Goal: Task Accomplishment & Management: Complete application form

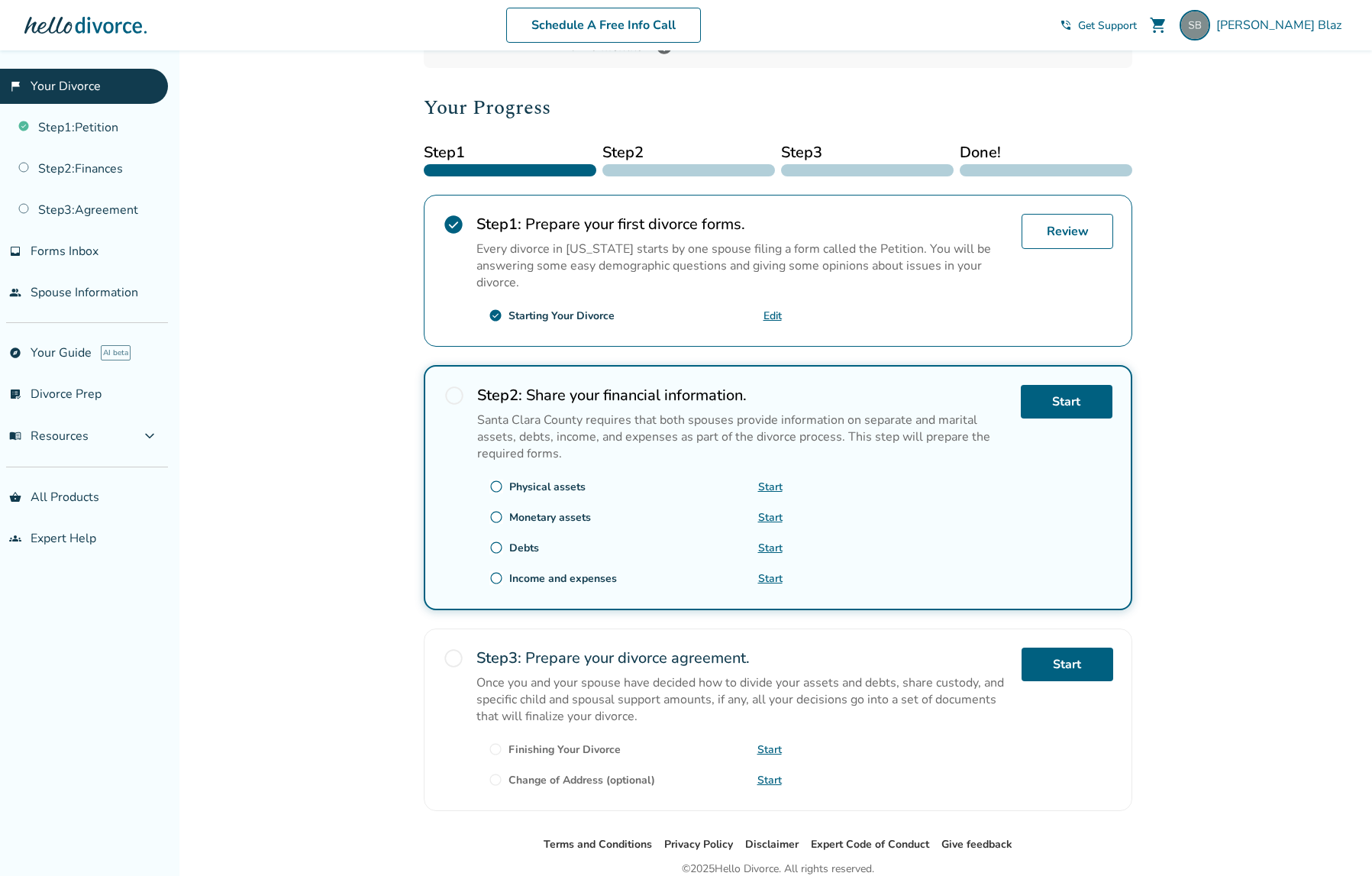
scroll to position [178, 0]
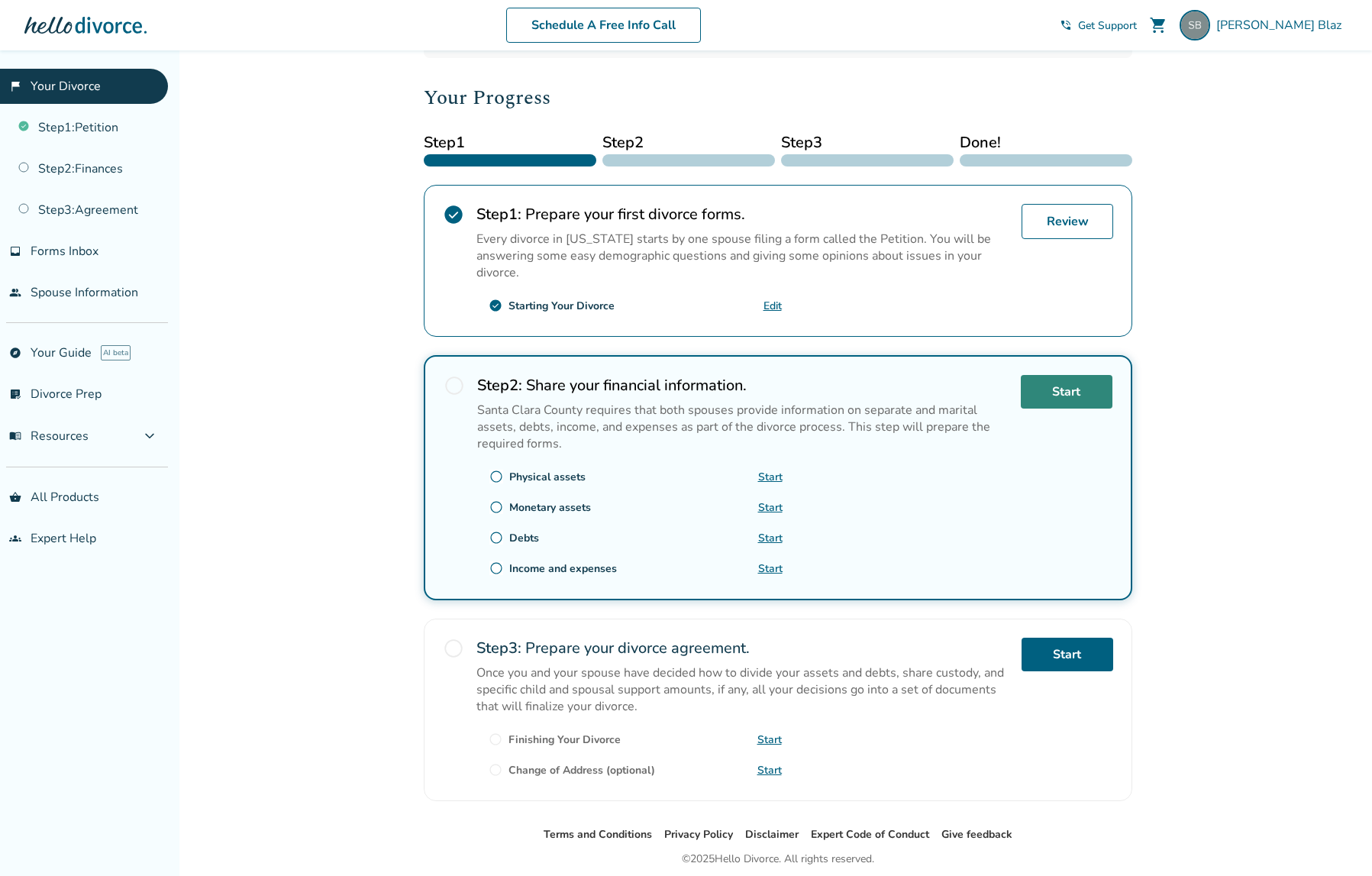
click at [1073, 388] on link "Start" at bounding box center [1067, 392] width 92 height 33
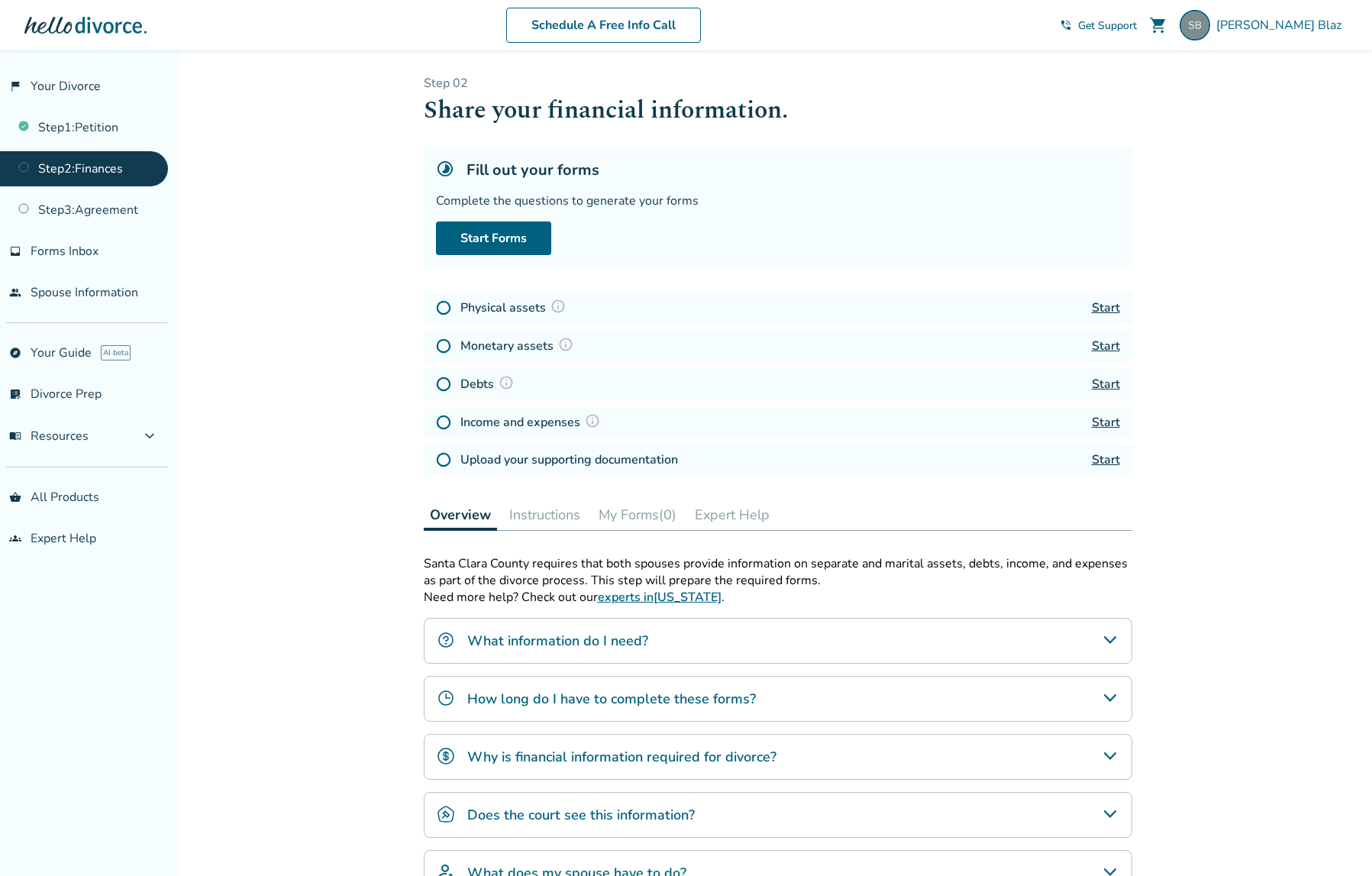
click at [1112, 644] on icon "What information do I need?" at bounding box center [1110, 640] width 12 height 8
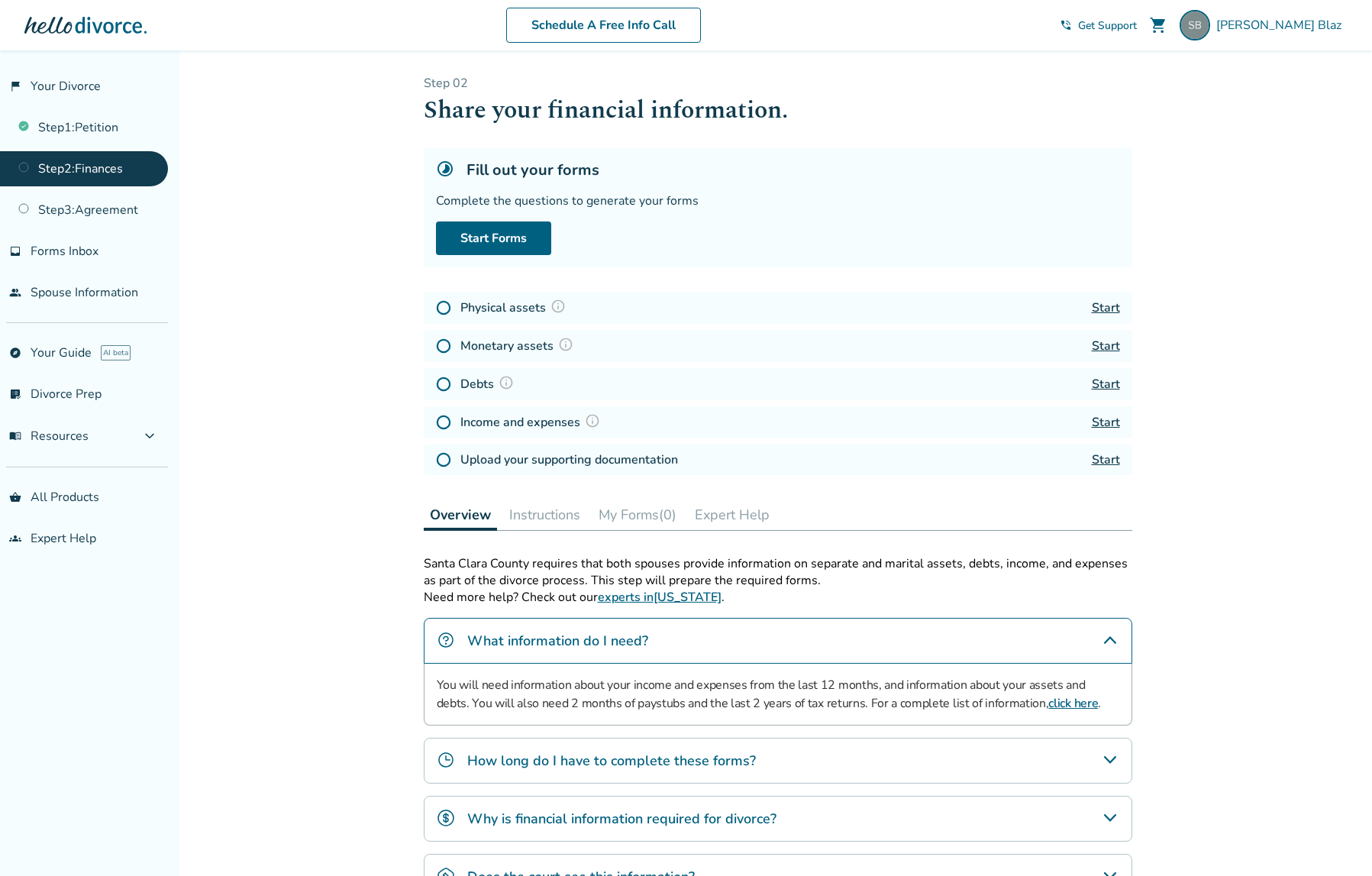
click at [1049, 710] on link "click here" at bounding box center [1074, 703] width 50 height 17
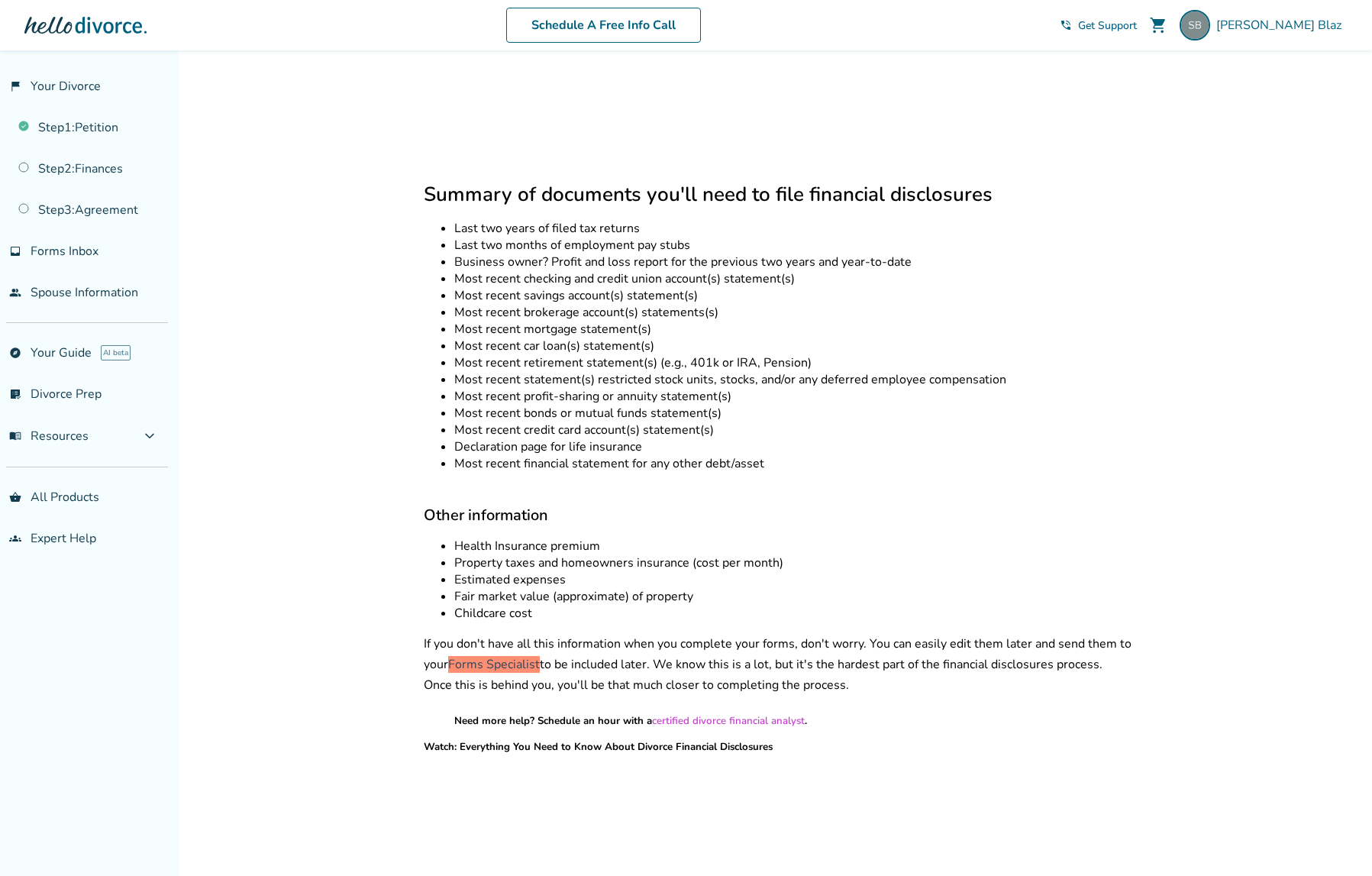
scroll to position [1007, 0]
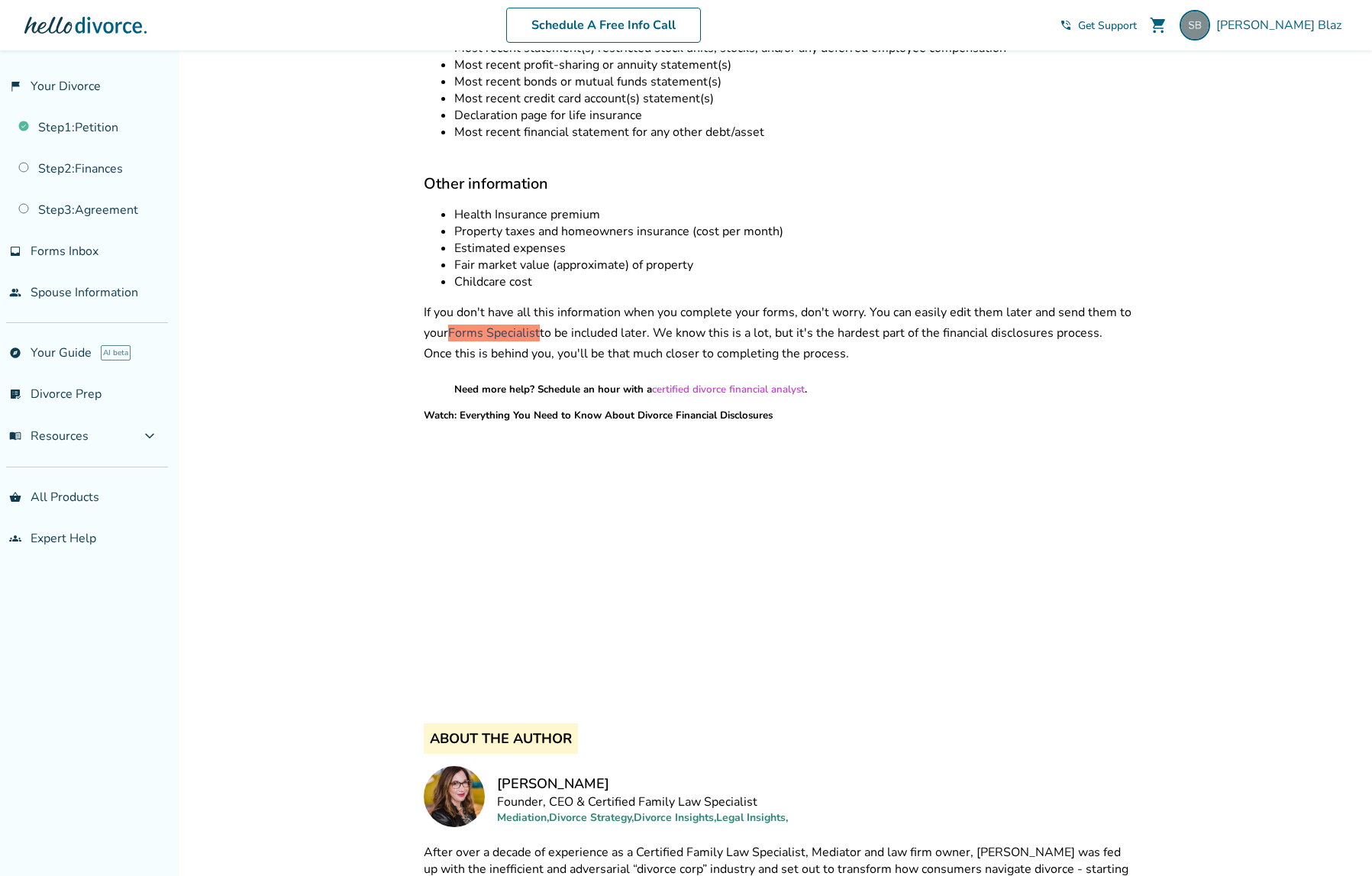
click at [1096, 319] on p "If you don't have all this information when you complete your forms, don't worr…" at bounding box center [778, 333] width 709 height 62
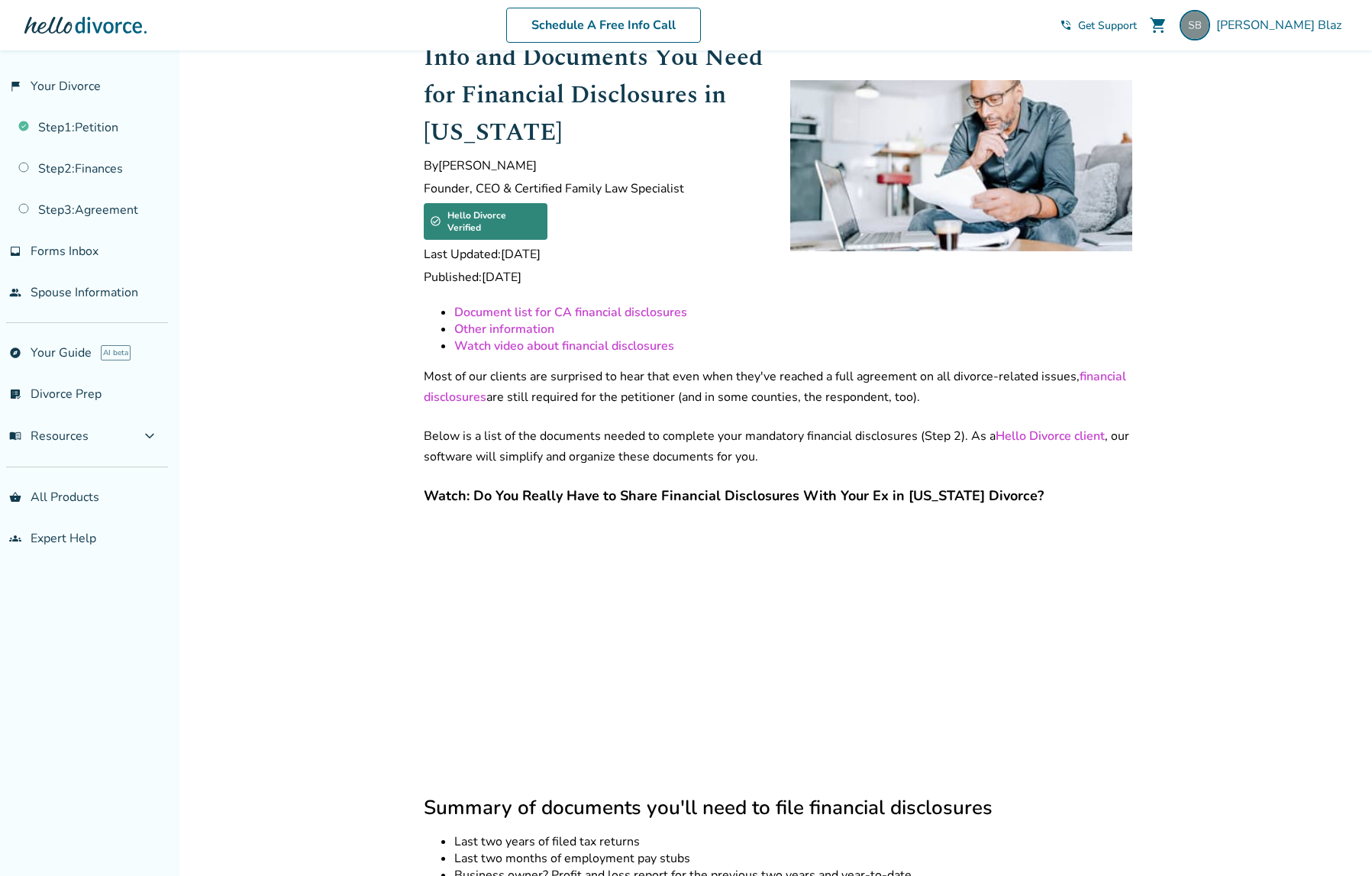
scroll to position [0, 0]
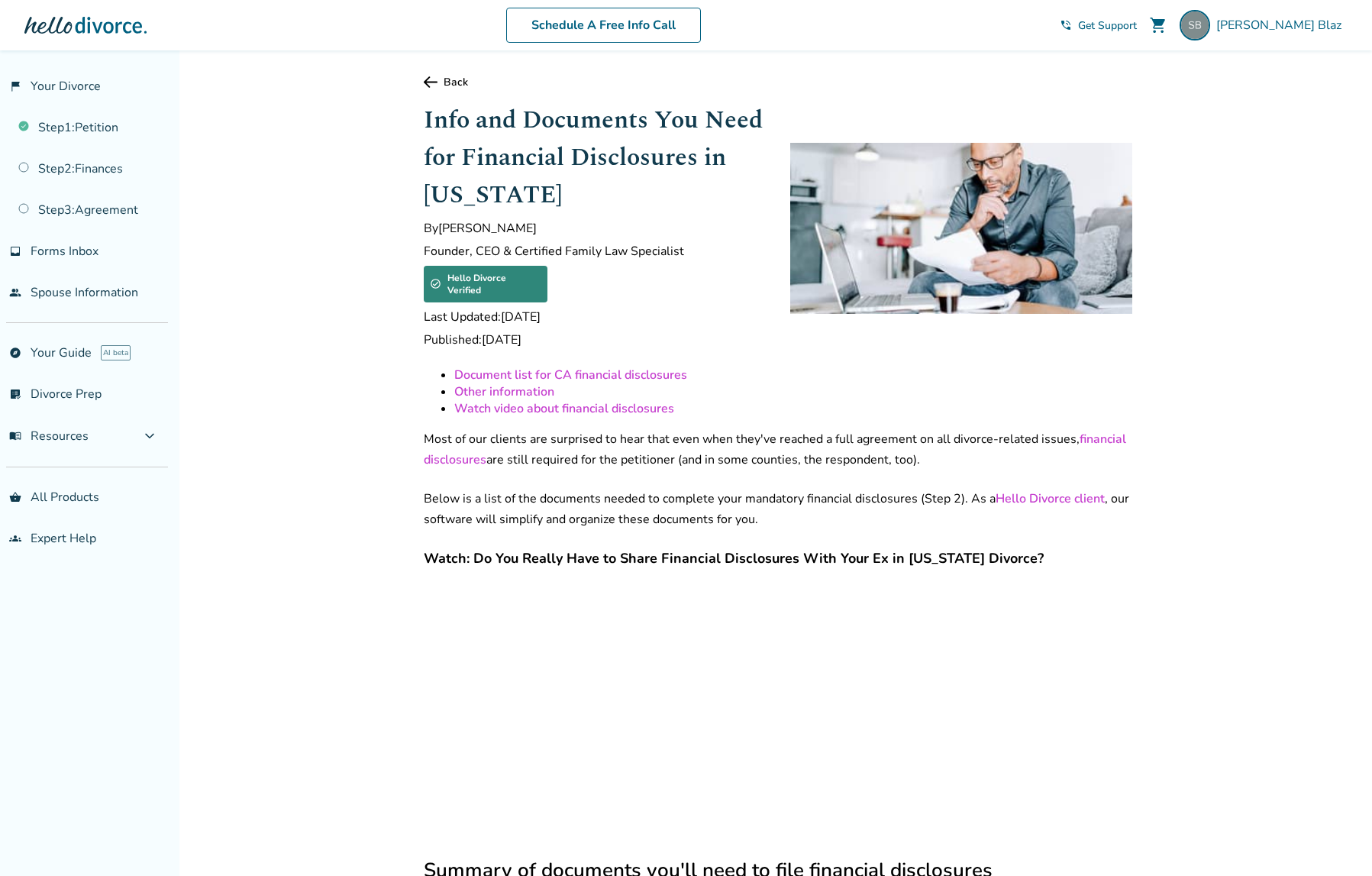
click at [696, 311] on span "Last Updated: [DATE]" at bounding box center [595, 316] width 343 height 17
click at [534, 367] on link "Document list for CA financial disclosures" at bounding box center [571, 375] width 233 height 17
click at [464, 81] on link "Back" at bounding box center [778, 81] width 709 height 15
click at [460, 79] on link "Back" at bounding box center [778, 81] width 709 height 15
click at [448, 82] on link "Back" at bounding box center [778, 81] width 709 height 15
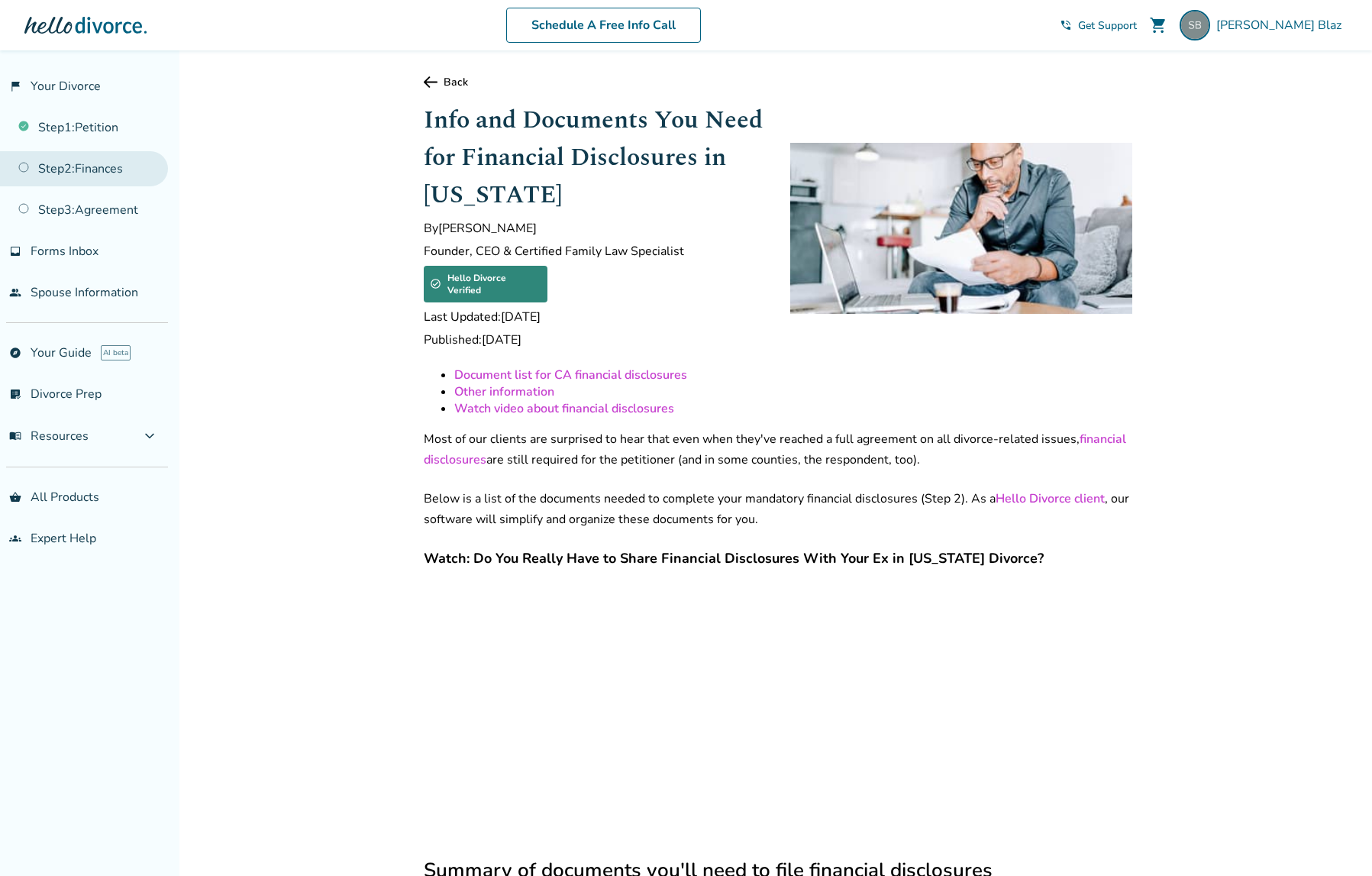
click at [99, 161] on link "Step 2 : Finances" at bounding box center [84, 169] width 168 height 35
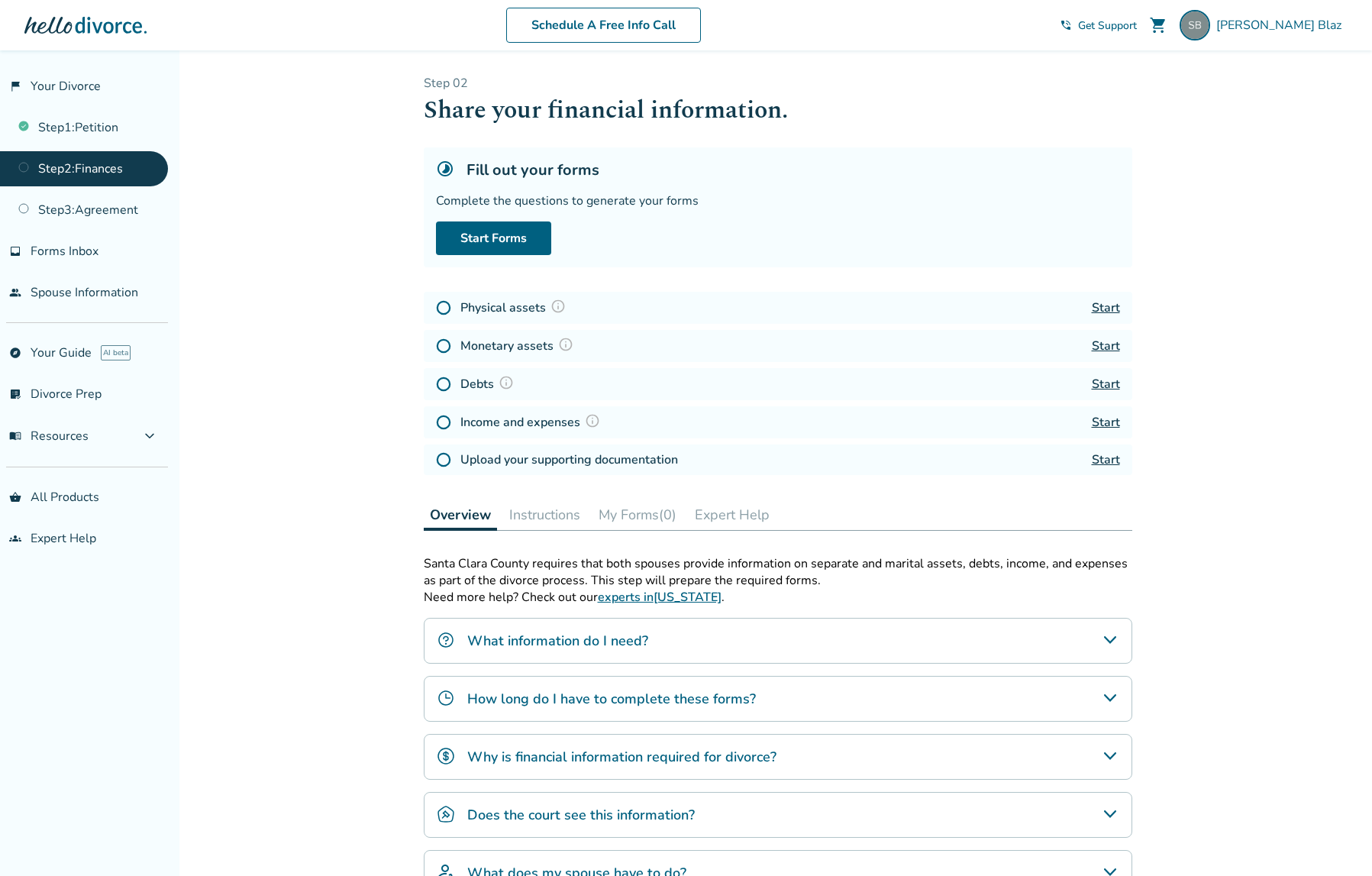
click at [441, 305] on img at bounding box center [444, 308] width 16 height 16
click at [1112, 701] on icon "How long do I have to complete these forms?" at bounding box center [1110, 698] width 19 height 19
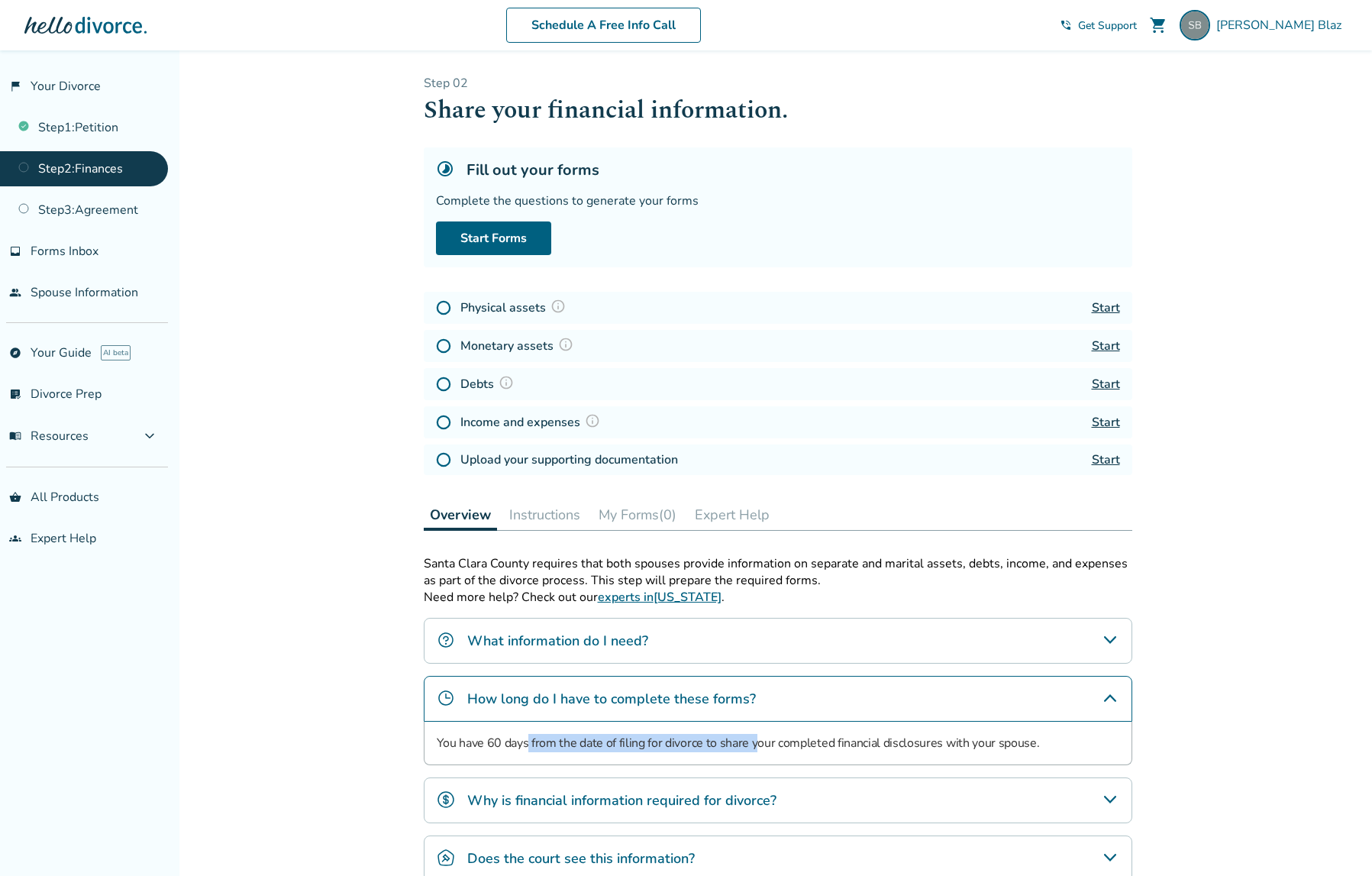
drag, startPoint x: 535, startPoint y: 749, endPoint x: 754, endPoint y: 752, distance: 219.0
click at [754, 752] on p "You have 60 days from the date of filing for divorce to share your completed fi…" at bounding box center [778, 743] width 683 height 19
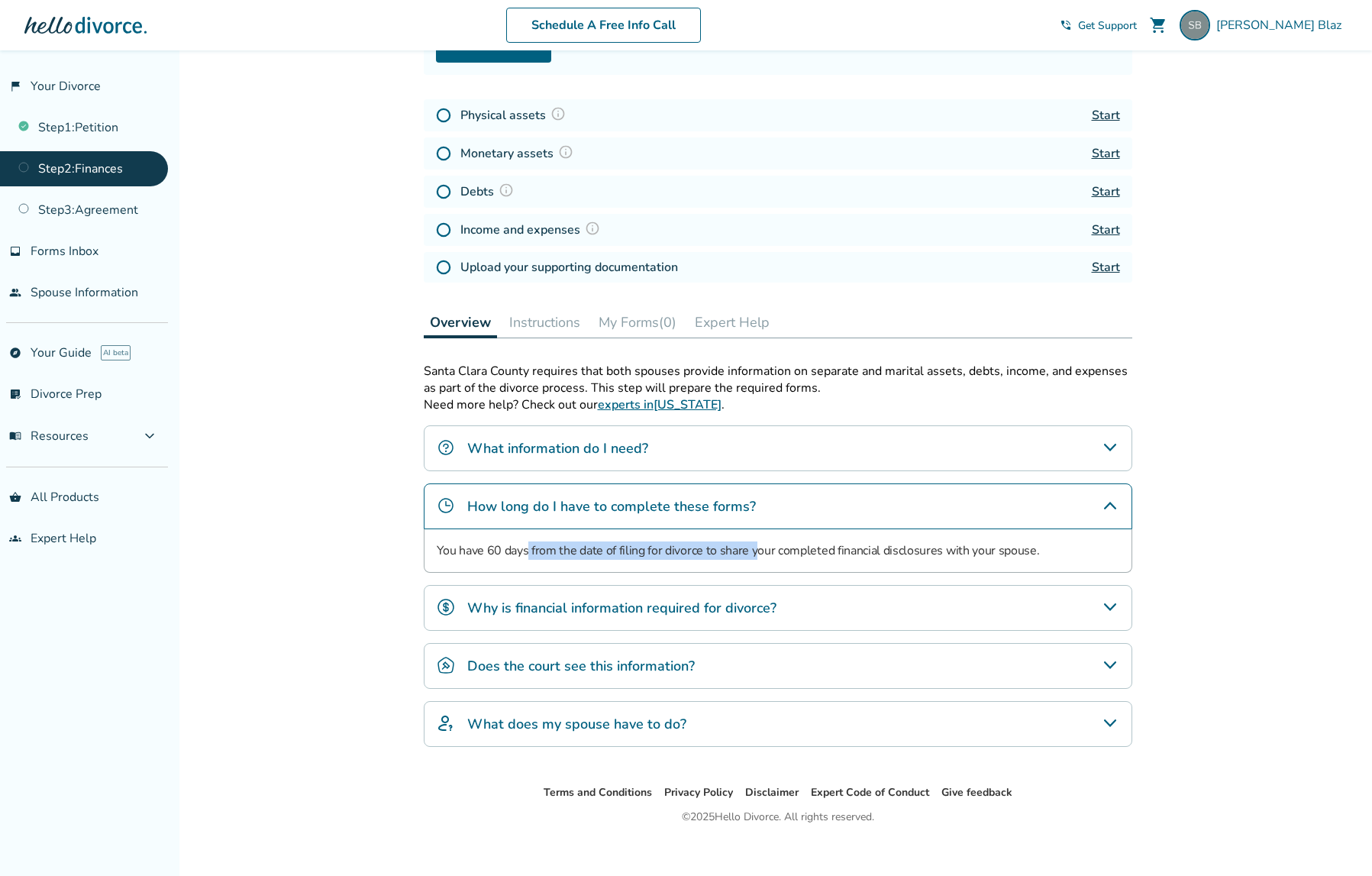
scroll to position [213, 0]
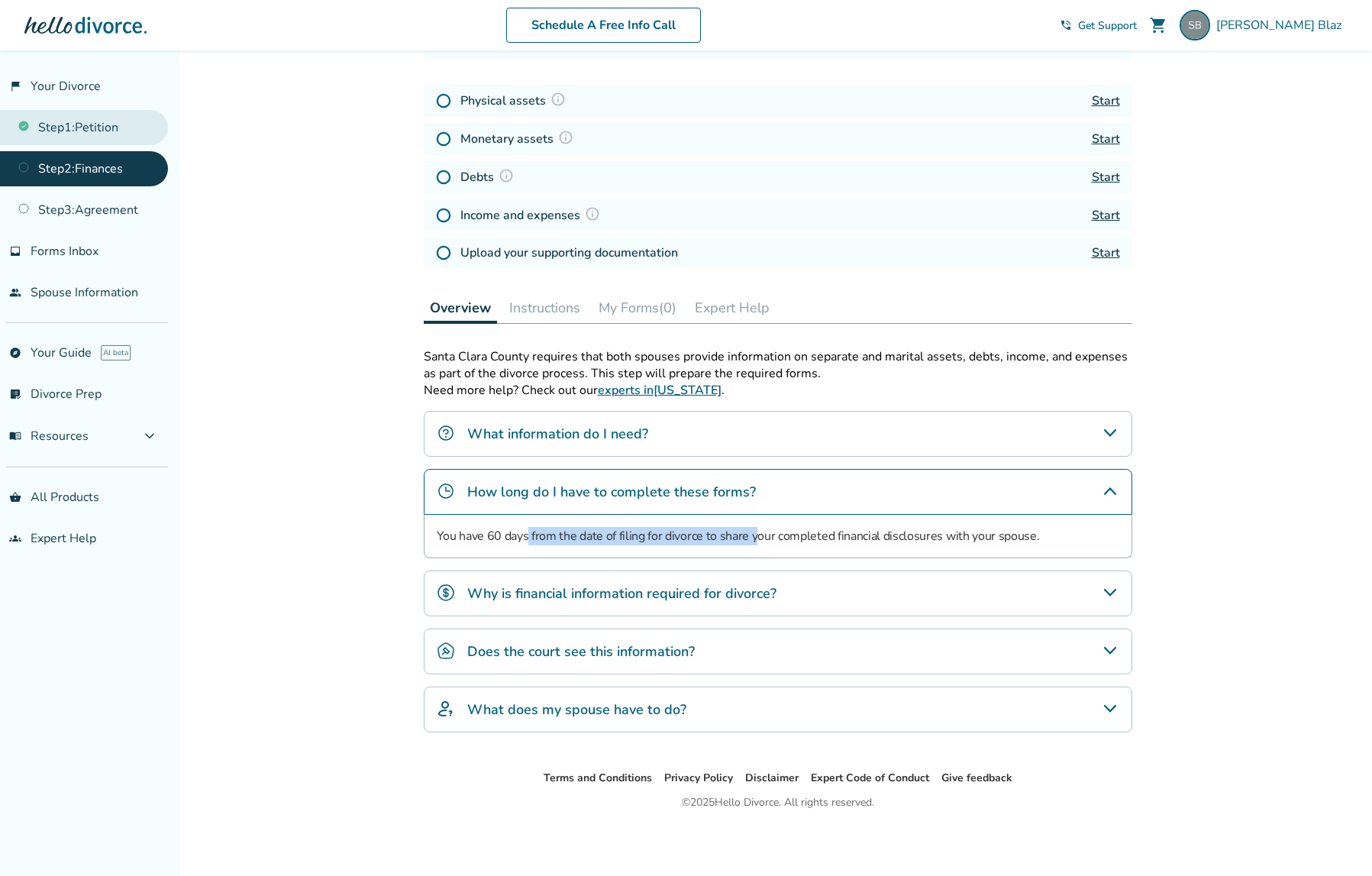
click at [108, 123] on link "Step 1 : Petition" at bounding box center [84, 127] width 168 height 35
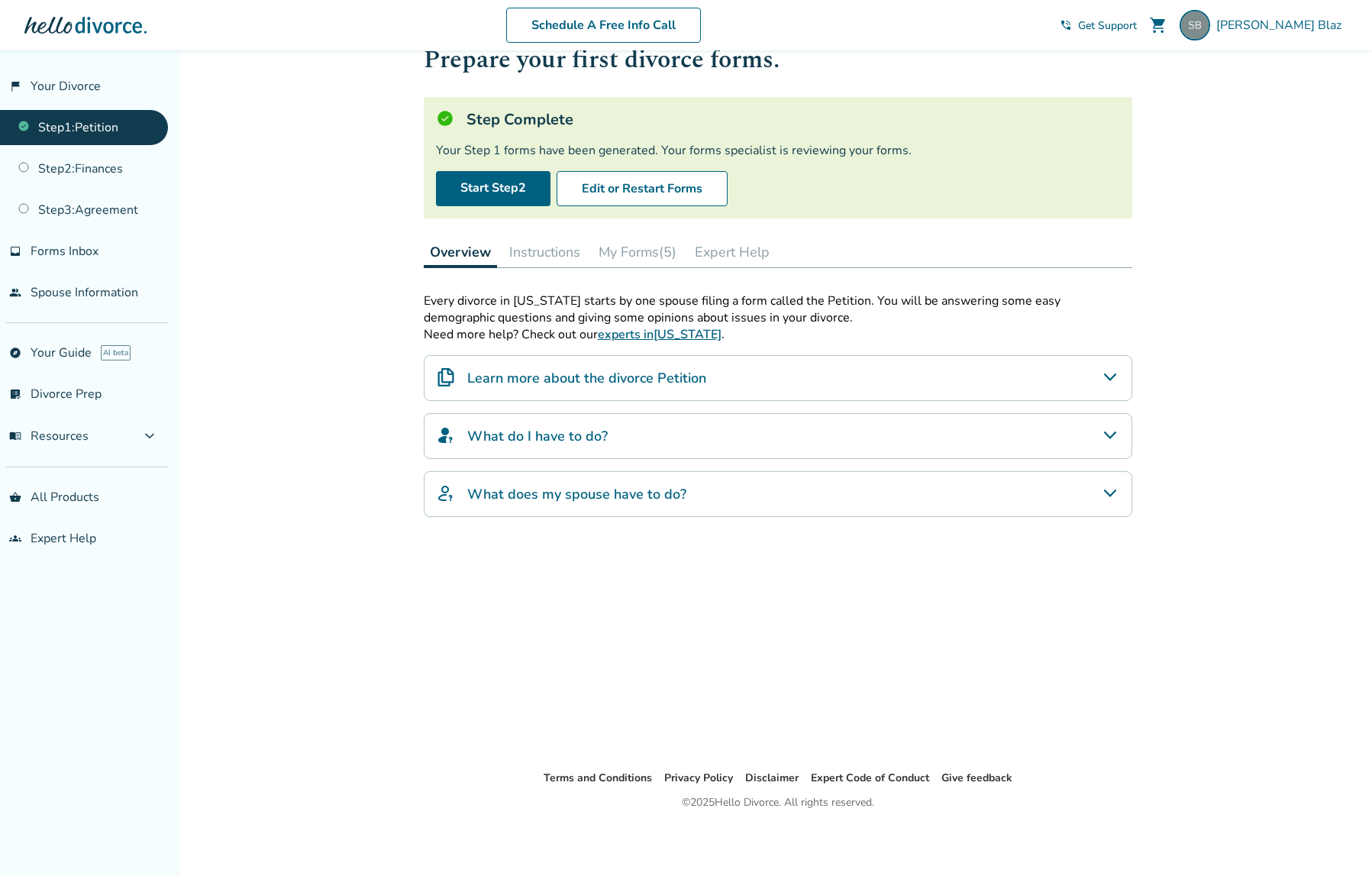
click at [503, 185] on link "Start Step 2" at bounding box center [493, 189] width 114 height 35
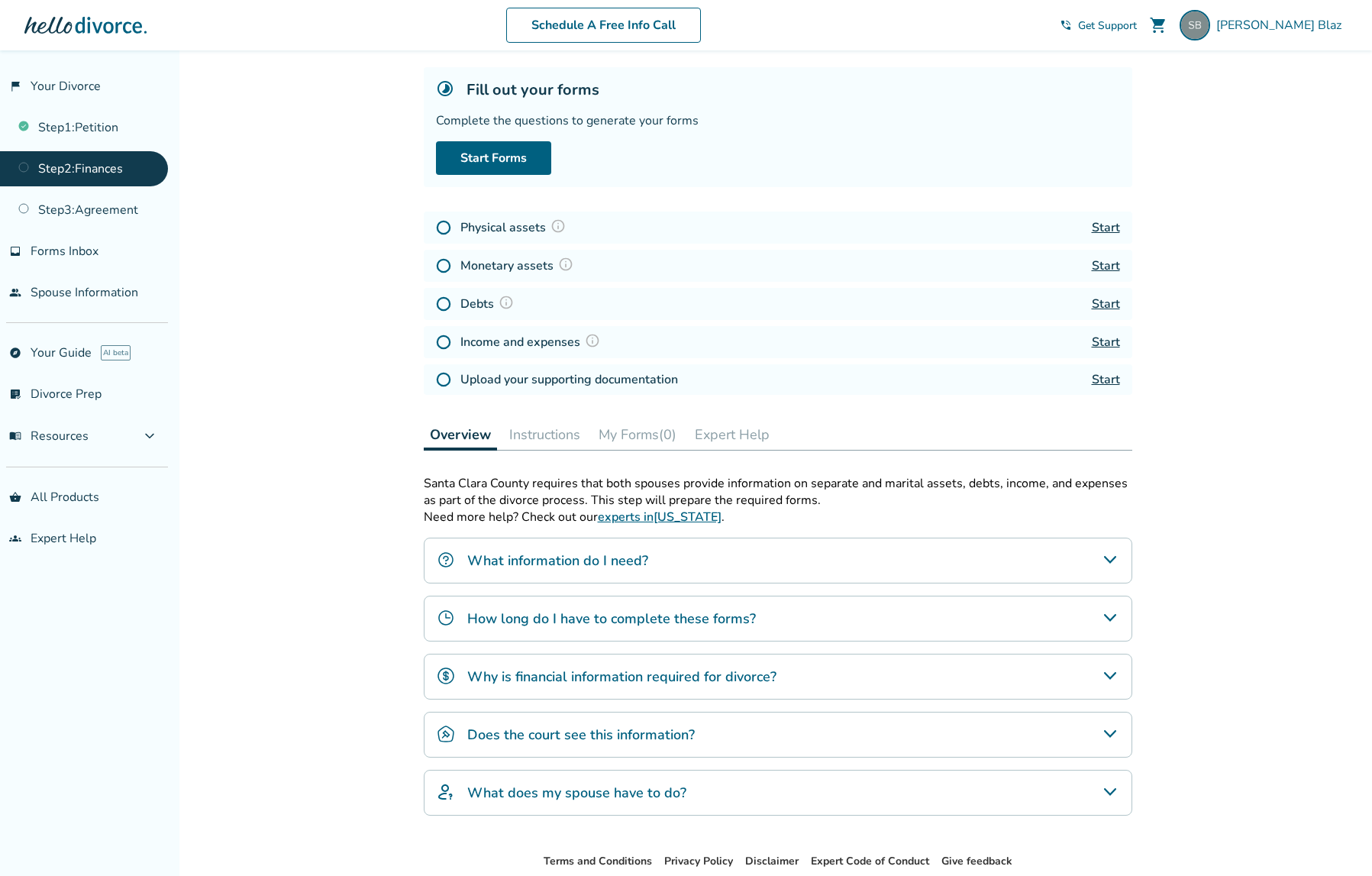
scroll to position [90, 0]
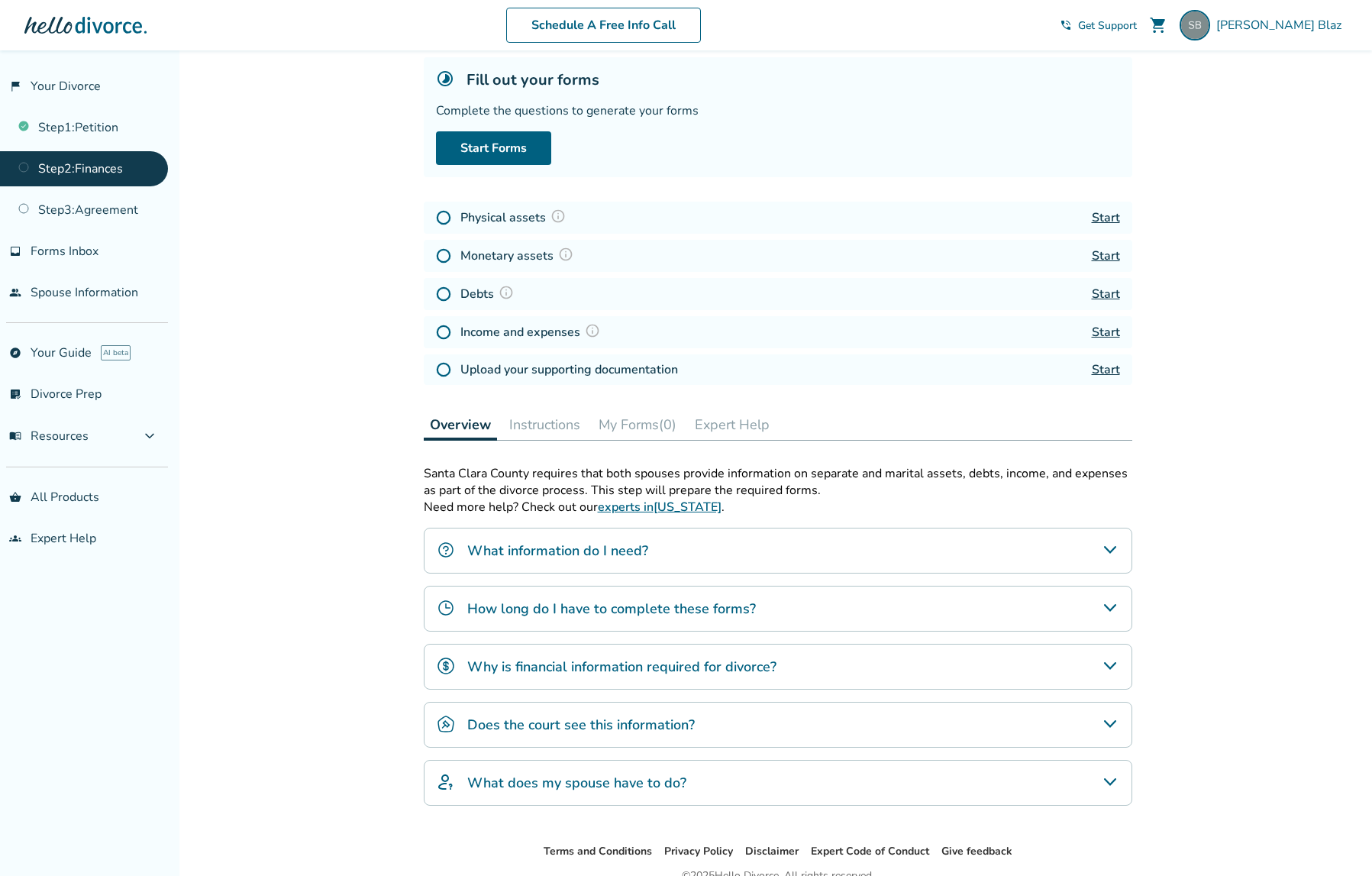
click at [1110, 733] on icon "Does the court see this information?" at bounding box center [1110, 723] width 19 height 19
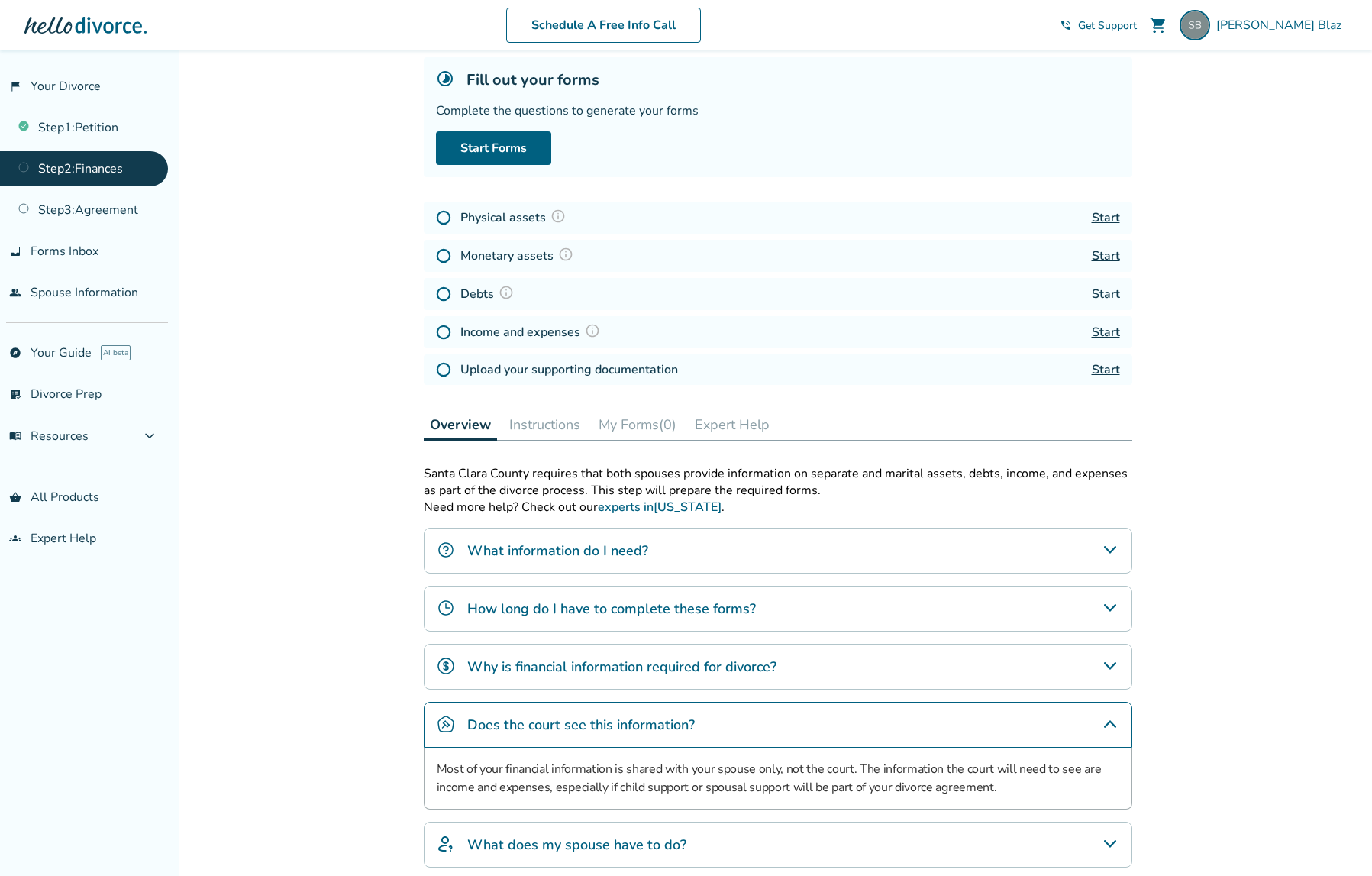
scroll to position [224, 0]
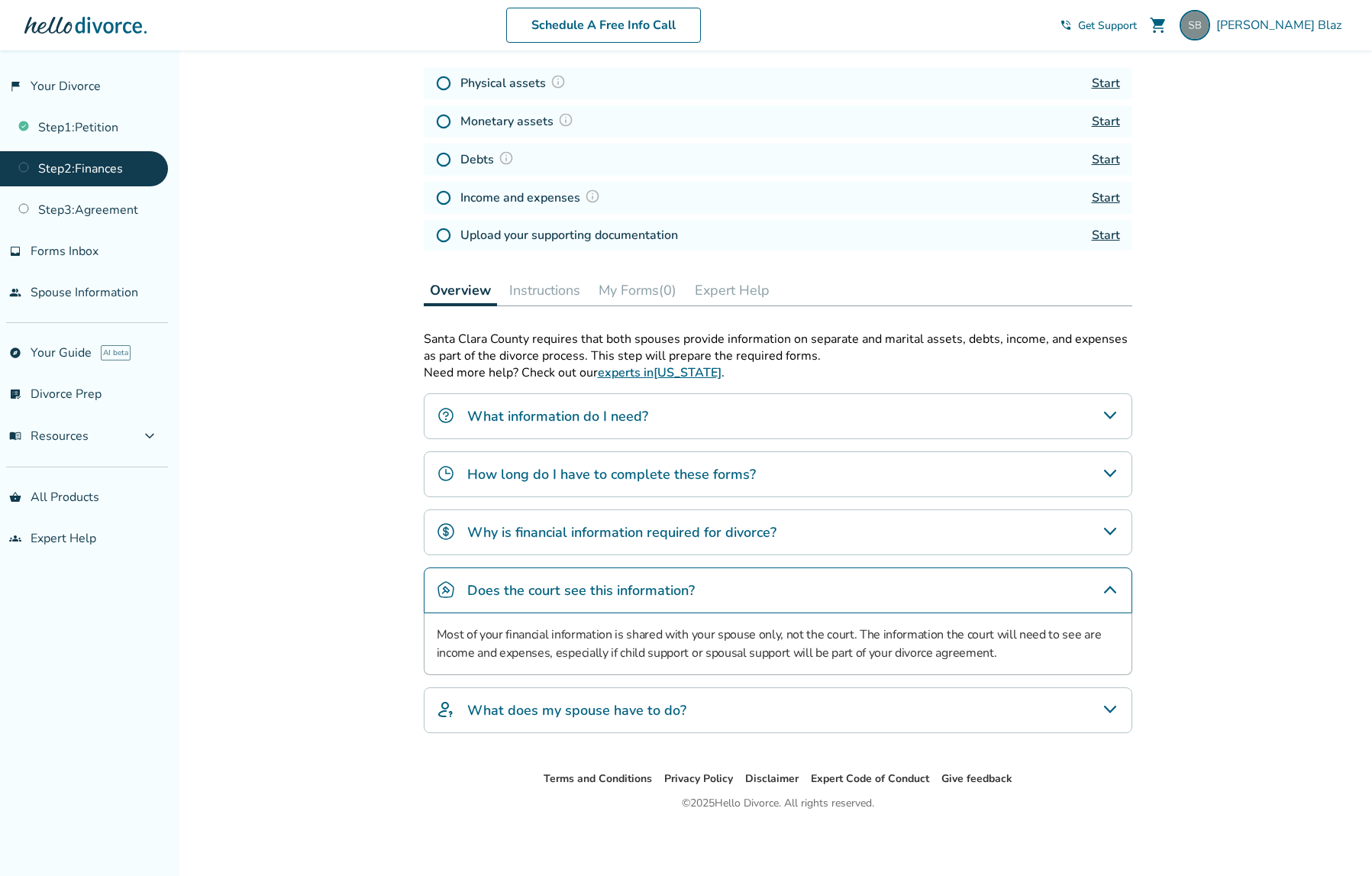
click at [1114, 713] on icon "What does my spouse have to do?" at bounding box center [1110, 710] width 19 height 19
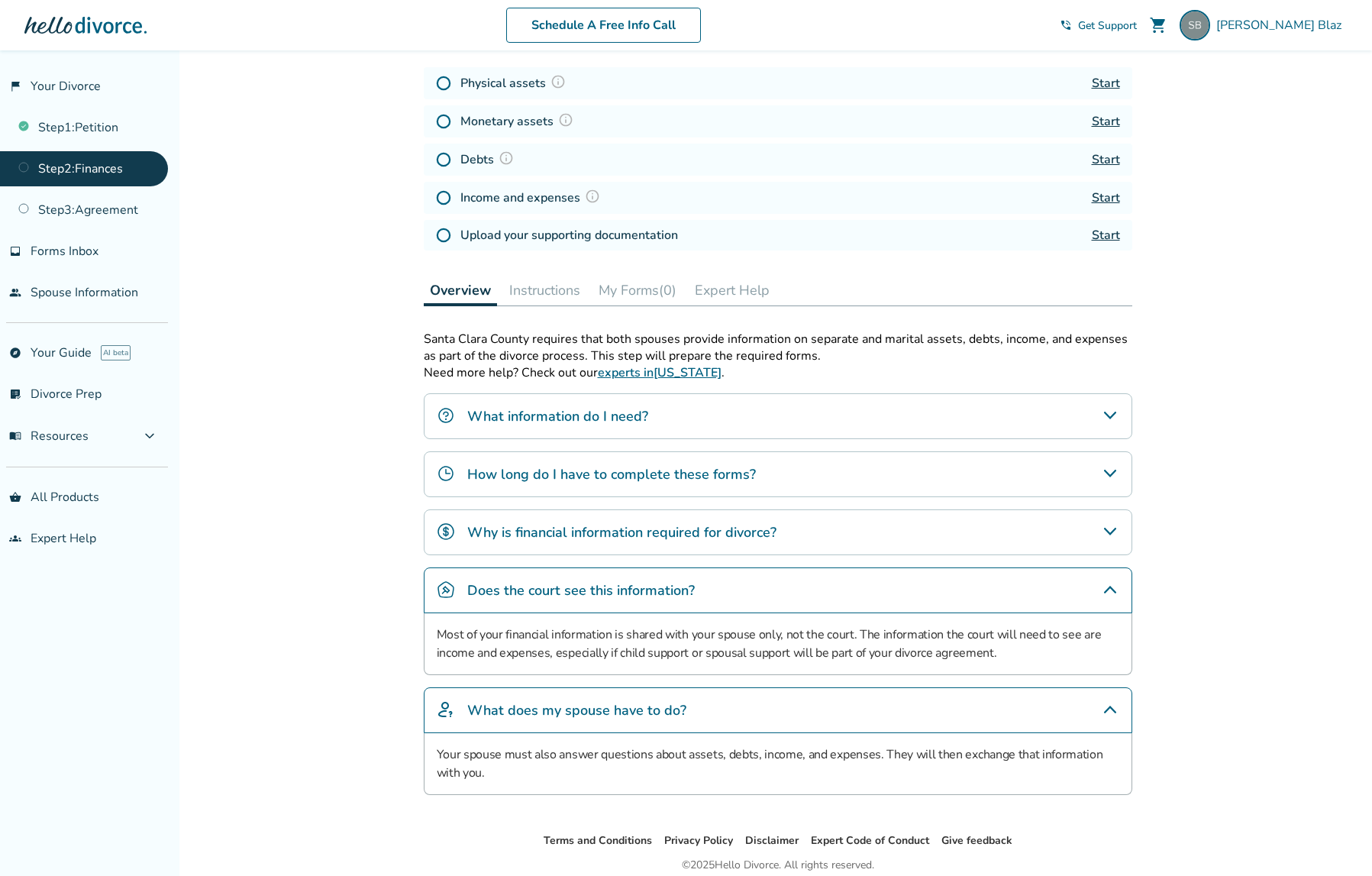
click at [1111, 534] on icon "Why is financial information required for divorce?" at bounding box center [1110, 531] width 19 height 19
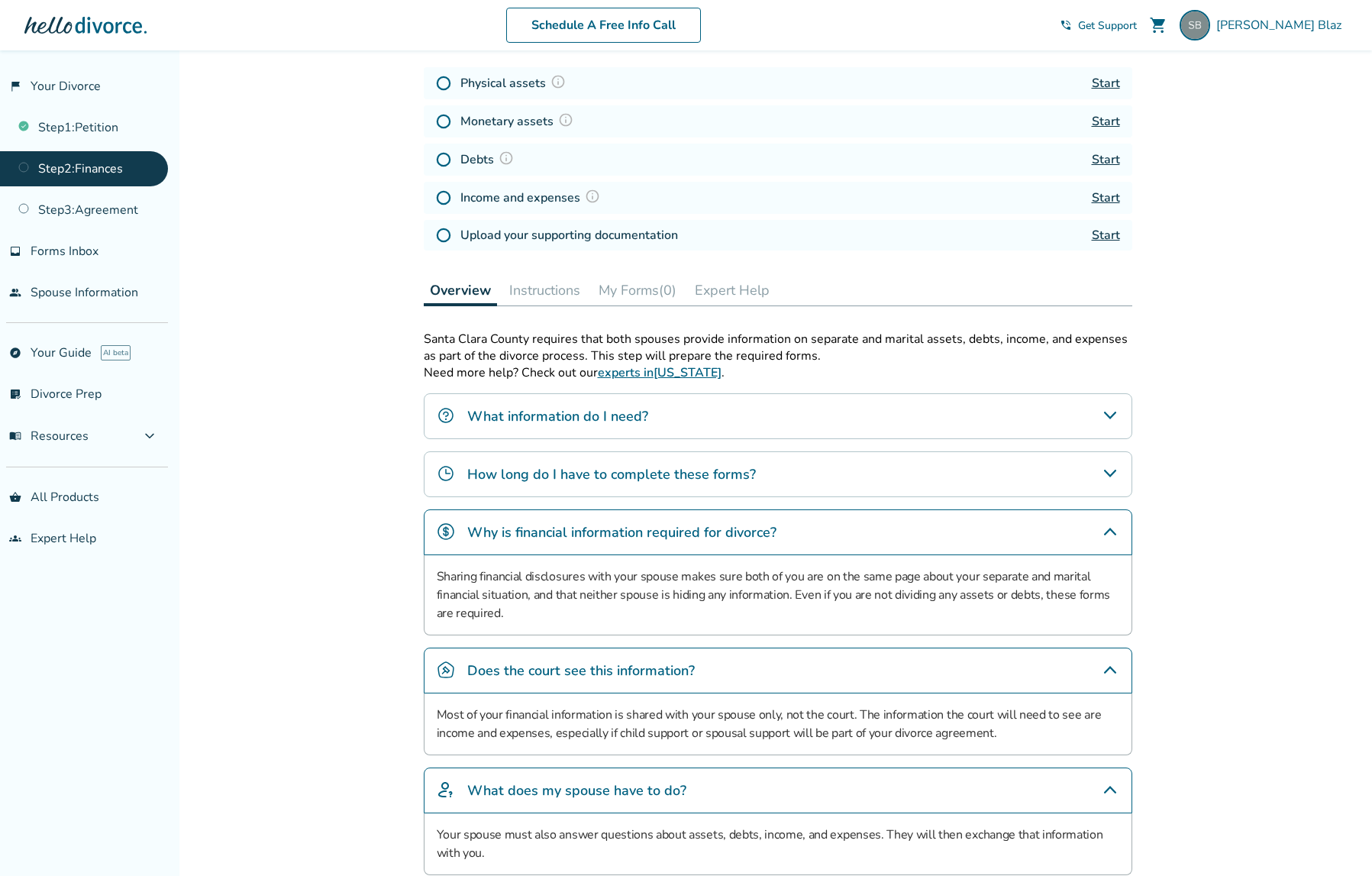
click at [1115, 478] on icon "How long do I have to complete these forms?" at bounding box center [1110, 474] width 12 height 8
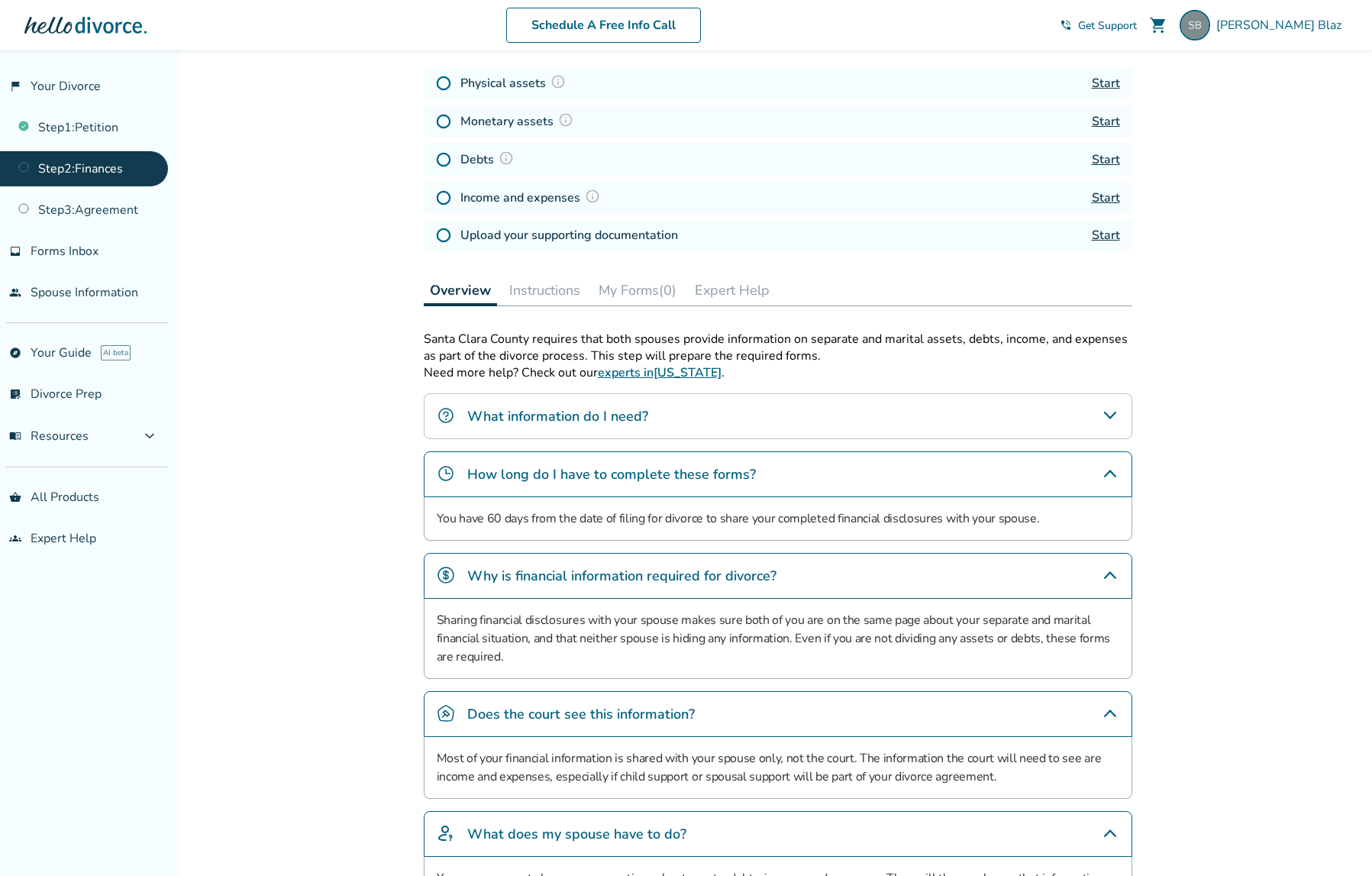
click at [1119, 420] on icon "What information do I need?" at bounding box center [1110, 415] width 19 height 19
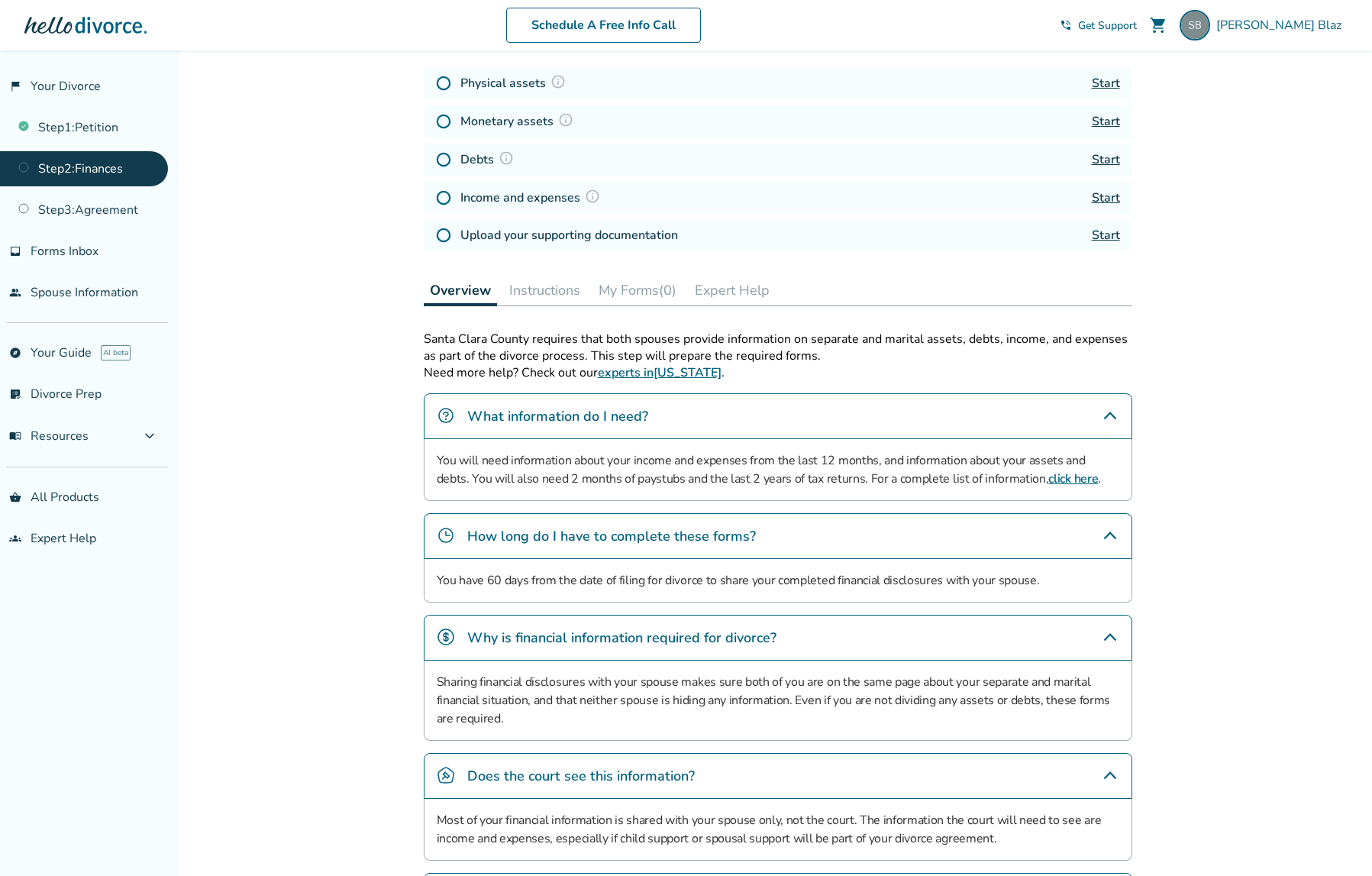
click at [1049, 482] on link "click here" at bounding box center [1074, 479] width 50 height 17
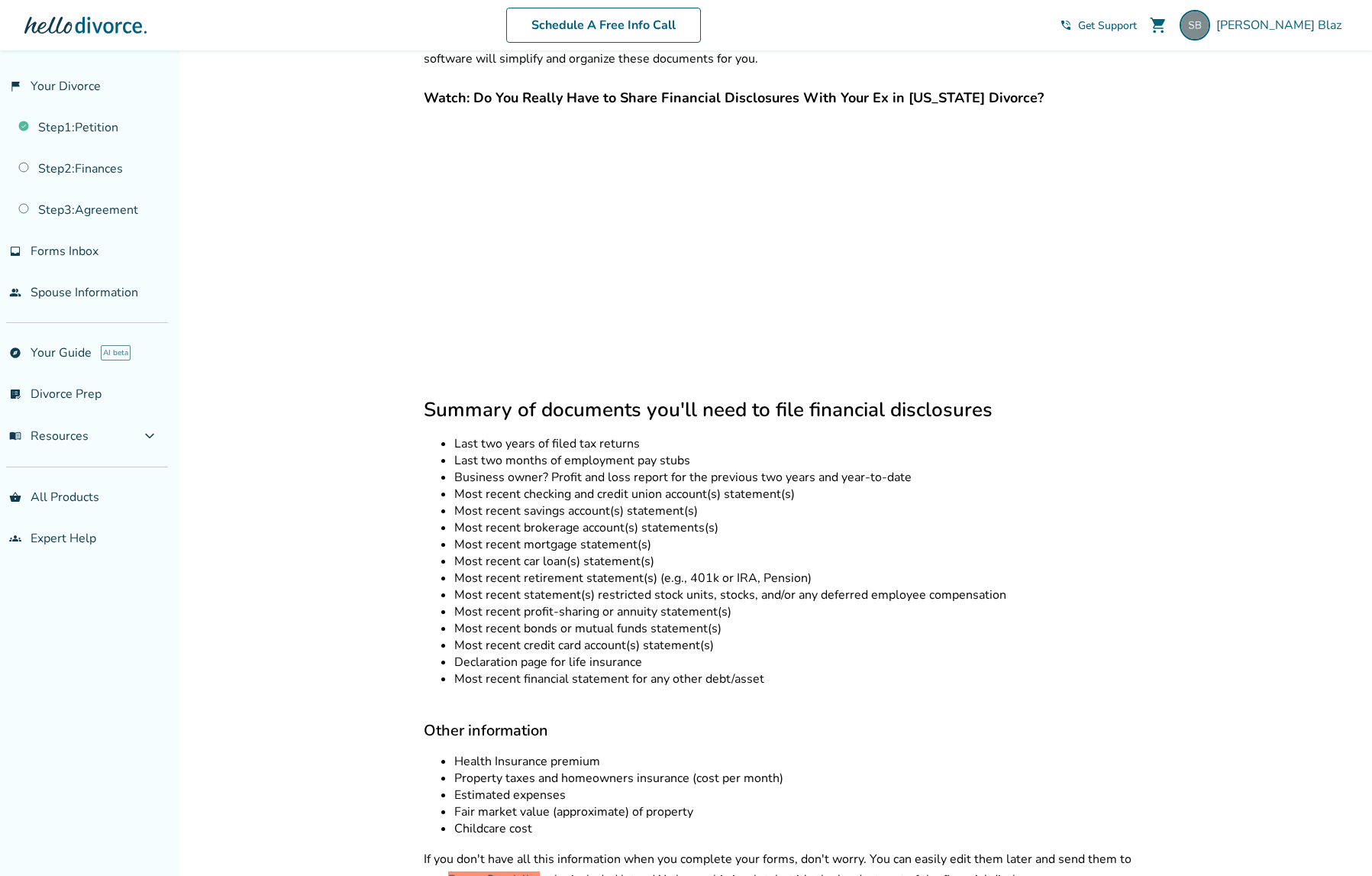
scroll to position [595, 0]
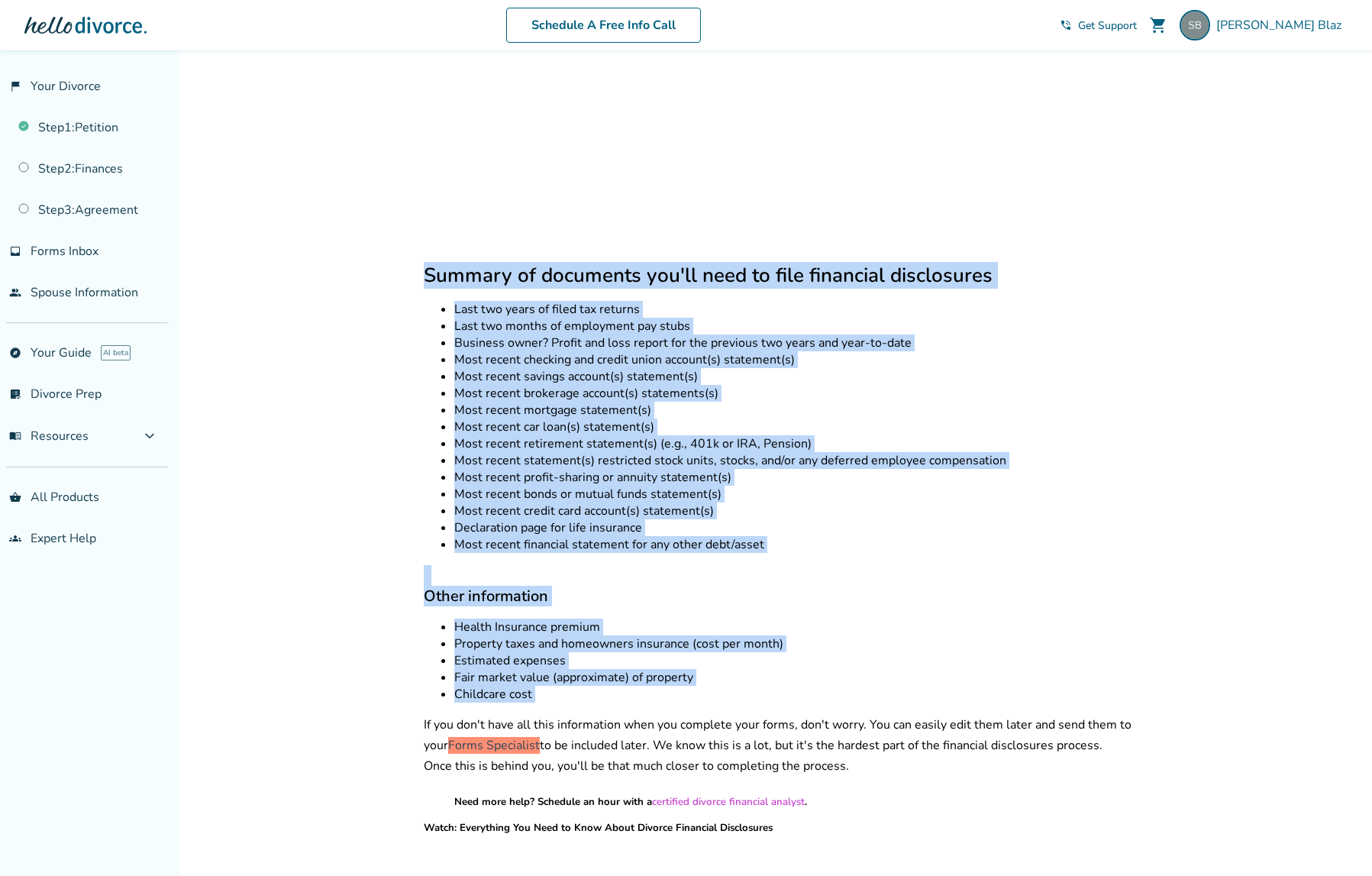
drag, startPoint x: 426, startPoint y: 260, endPoint x: 579, endPoint y: 699, distance: 464.9
click at [579, 699] on div "Document list for CA financial disclosures Other information Watch video about …" at bounding box center [778, 438] width 709 height 1334
copy div "Summary of documents you'll need to file financial disclosures Last two years o…"
click at [1035, 586] on h3 "Other information" at bounding box center [778, 596] width 709 height 21
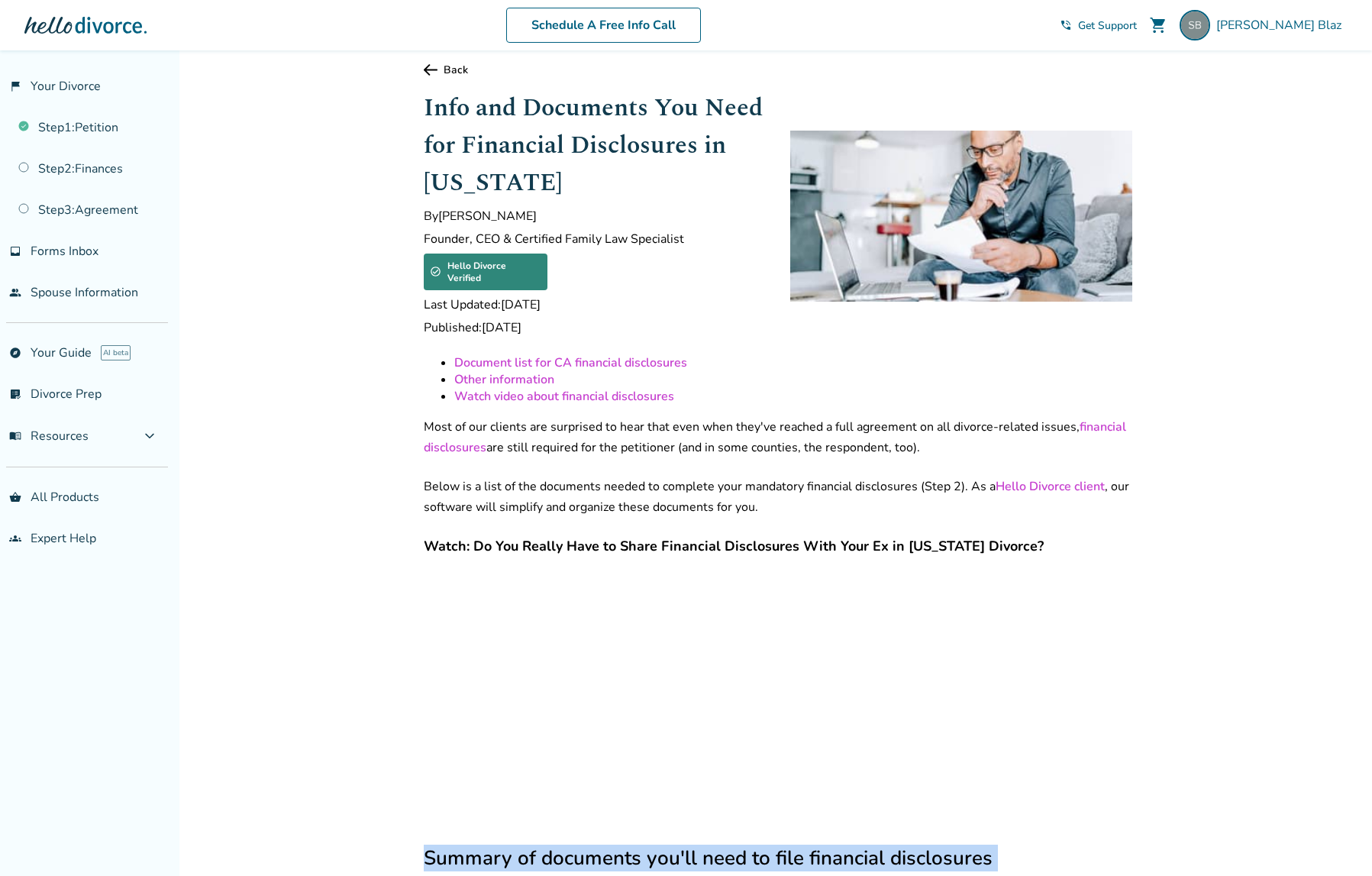
scroll to position [0, 0]
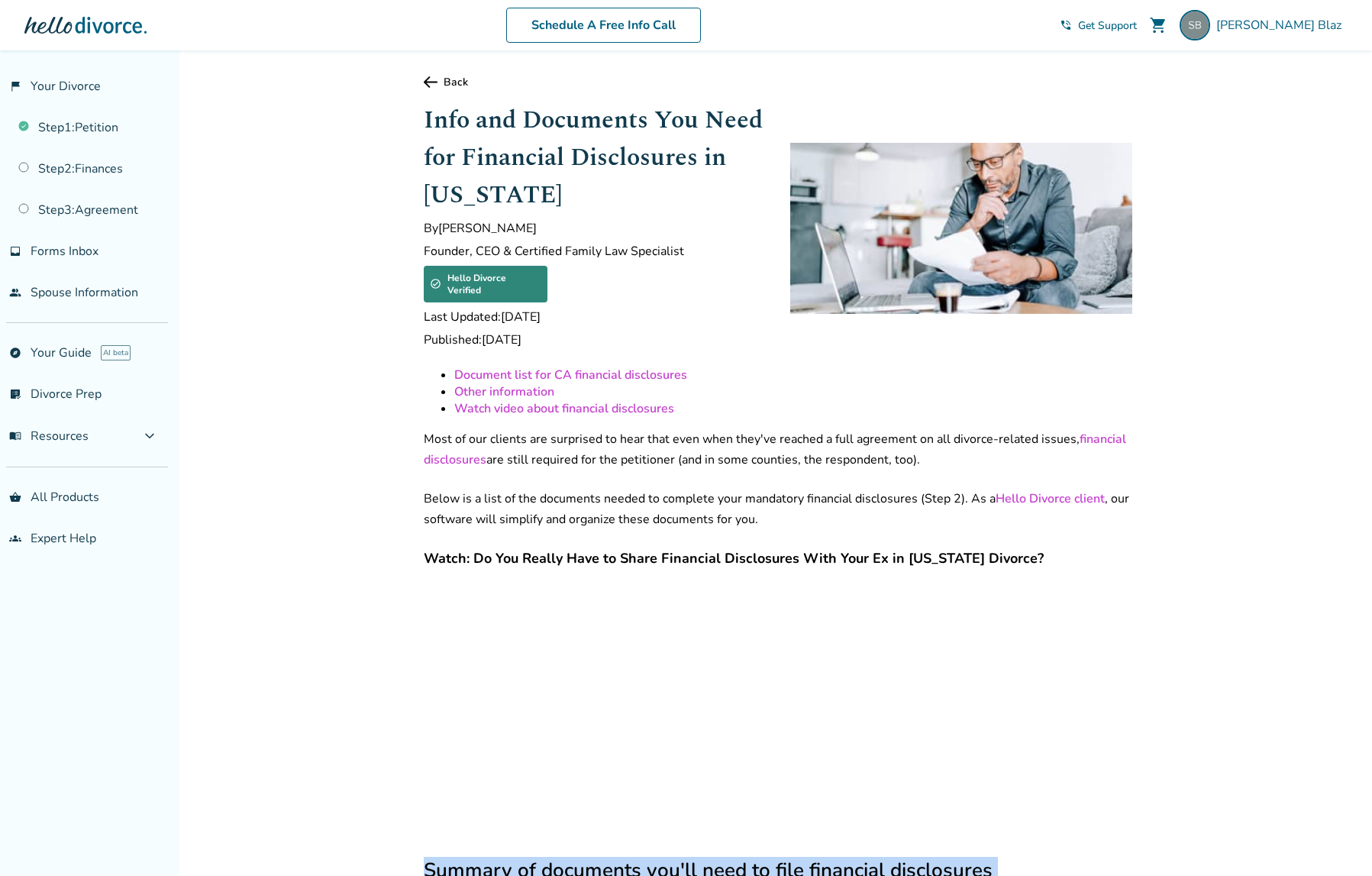
click at [443, 78] on link "Back" at bounding box center [778, 81] width 709 height 15
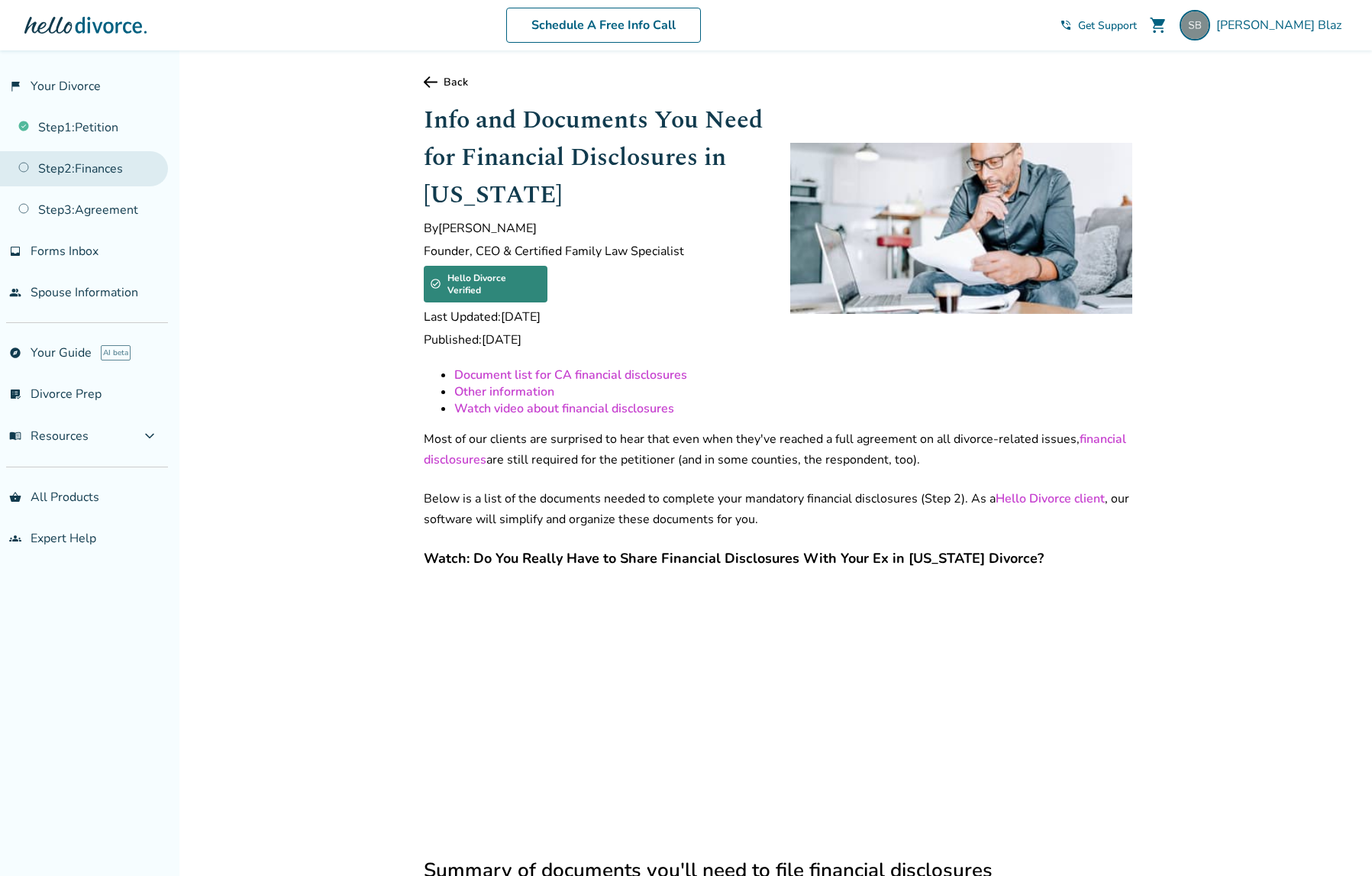
click at [79, 159] on link "Step 2 : Finances" at bounding box center [84, 169] width 168 height 35
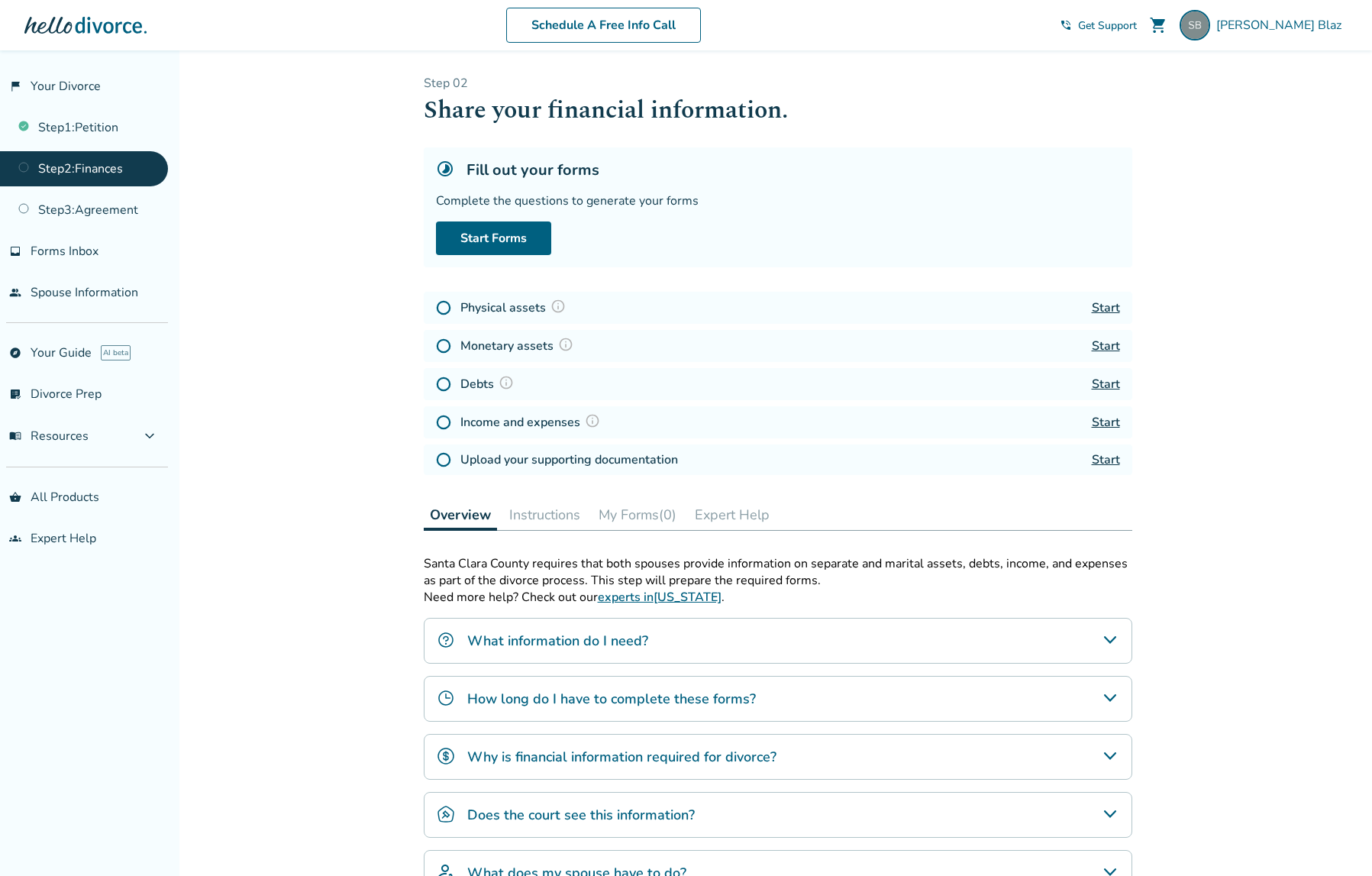
click at [1104, 303] on link "Start" at bounding box center [1106, 307] width 28 height 17
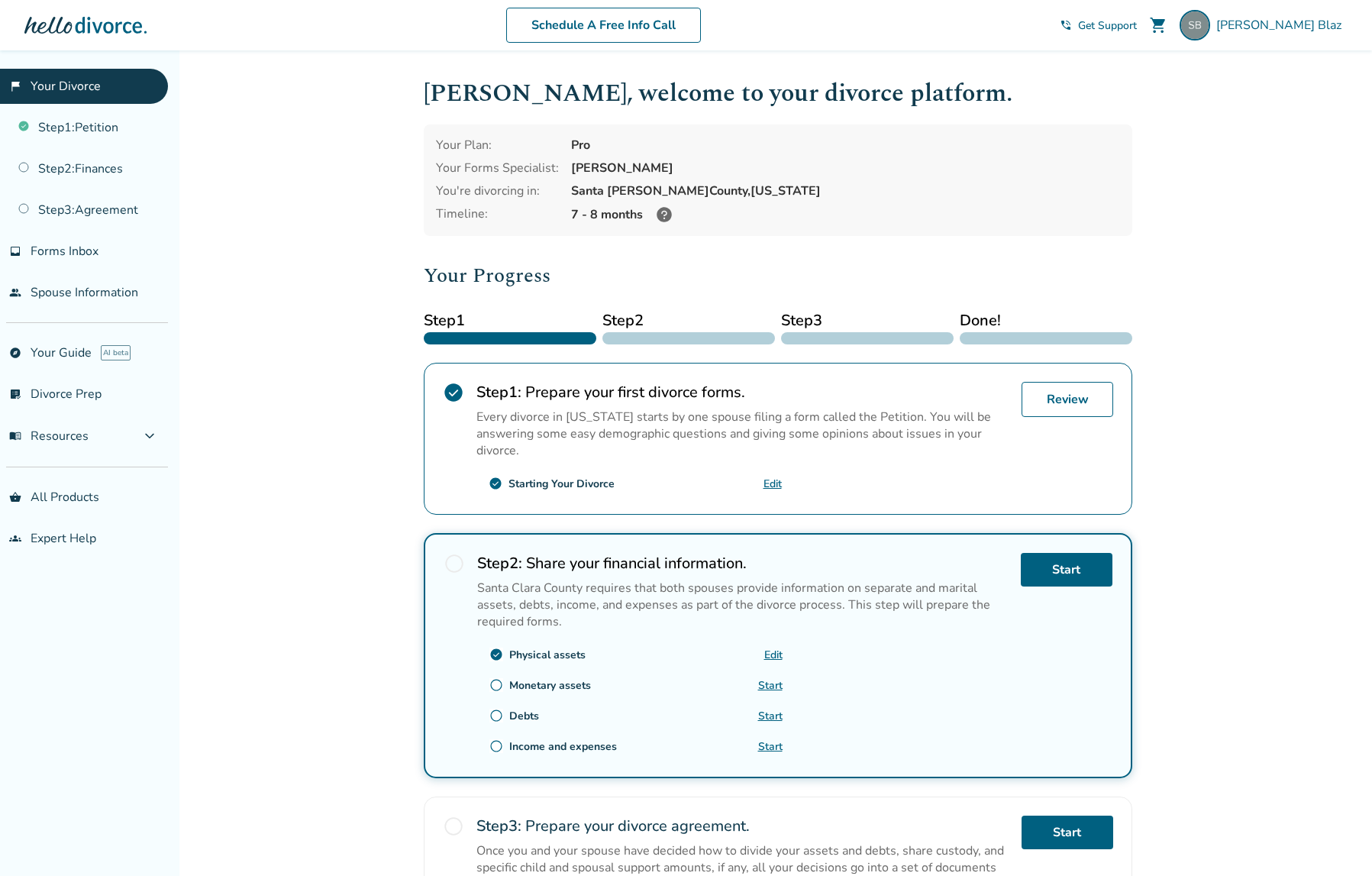
click at [774, 682] on link "Start" at bounding box center [770, 685] width 24 height 15
click at [770, 715] on link "Start" at bounding box center [770, 715] width 24 height 15
click at [1270, 23] on span "[PERSON_NAME]" at bounding box center [1282, 24] width 131 height 17
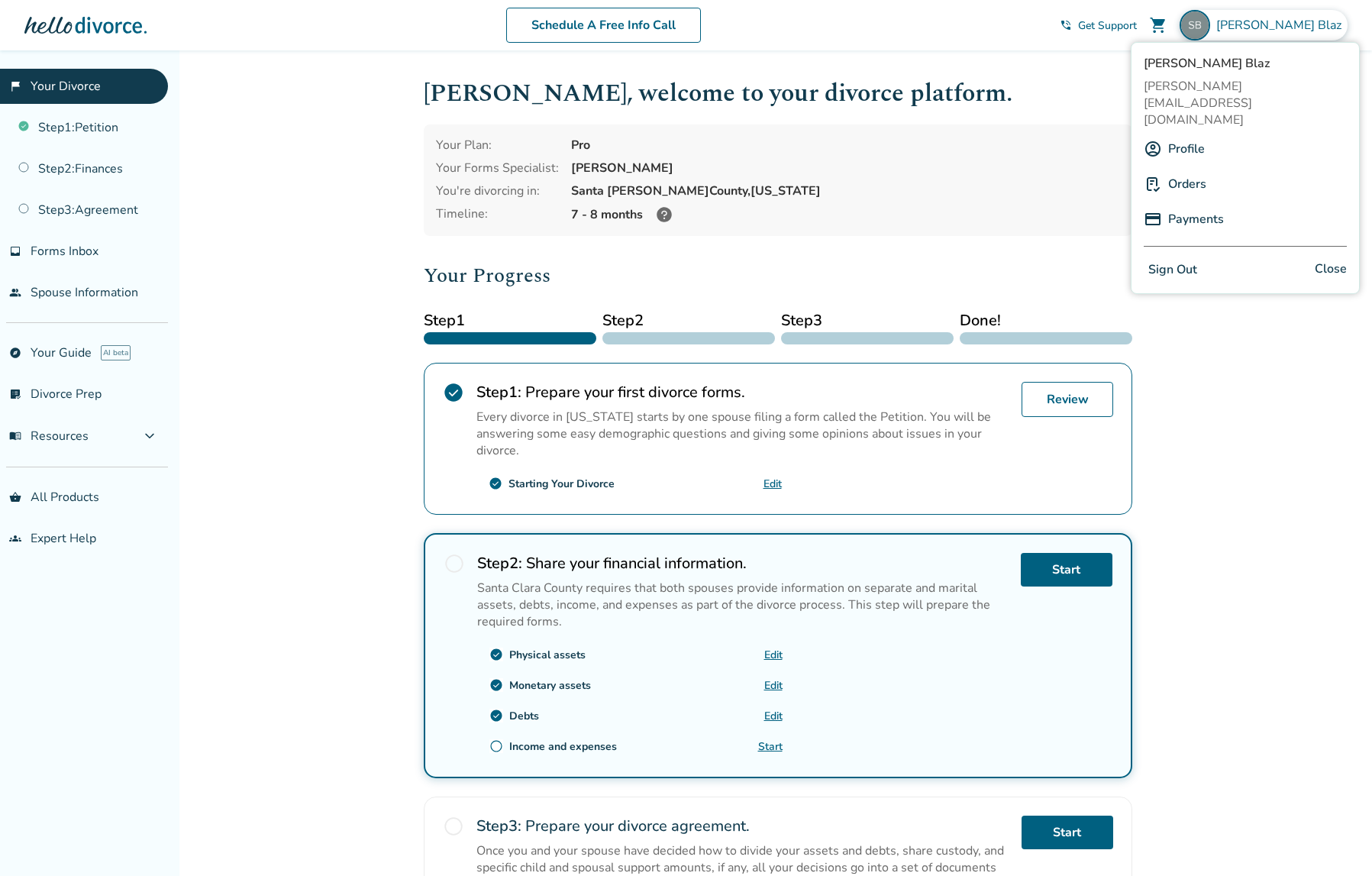
click at [1159, 259] on button "Sign Out" at bounding box center [1172, 270] width 58 height 23
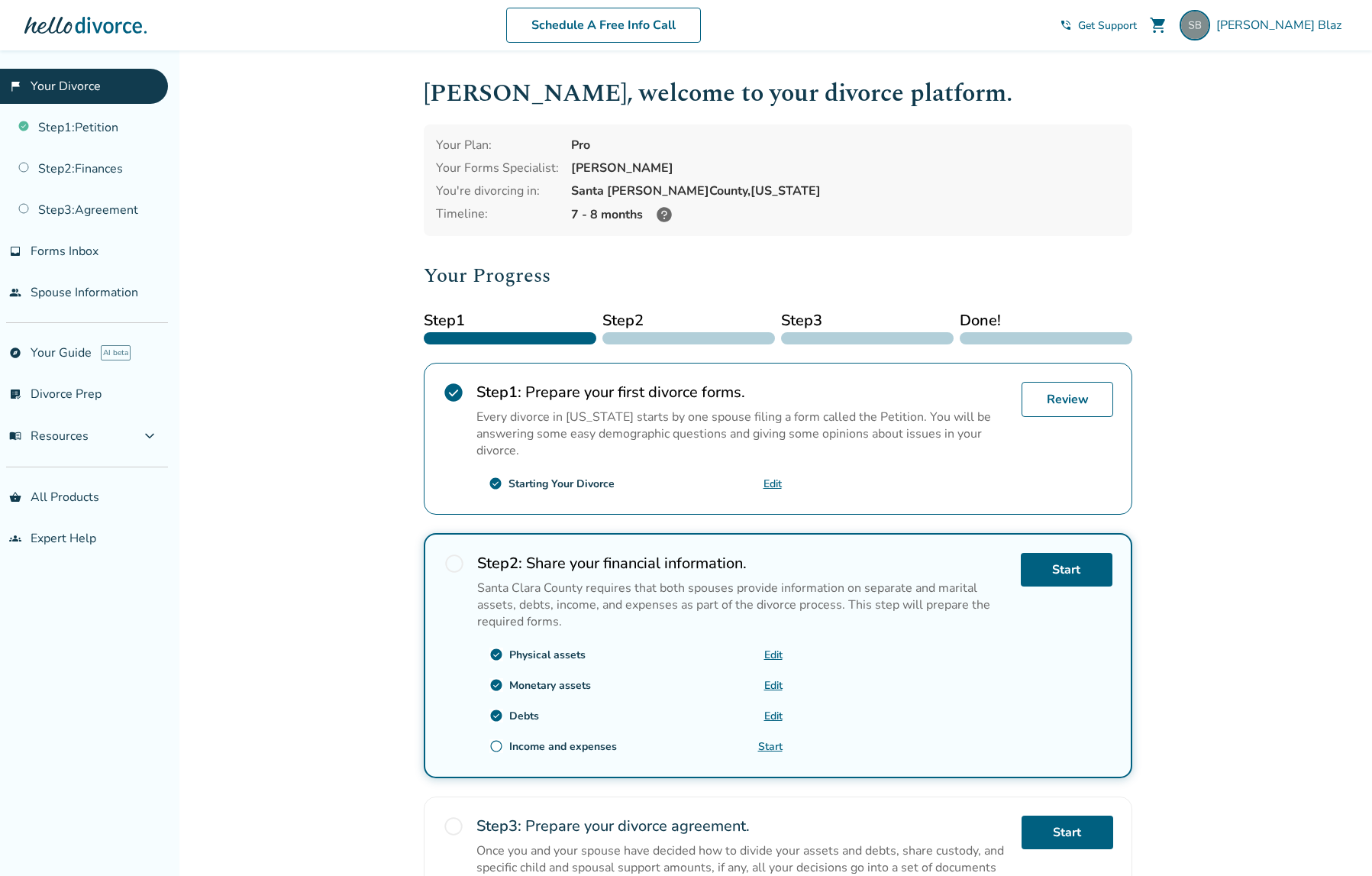
click at [765, 743] on link "Start" at bounding box center [770, 746] width 24 height 15
